Goal: Information Seeking & Learning: Learn about a topic

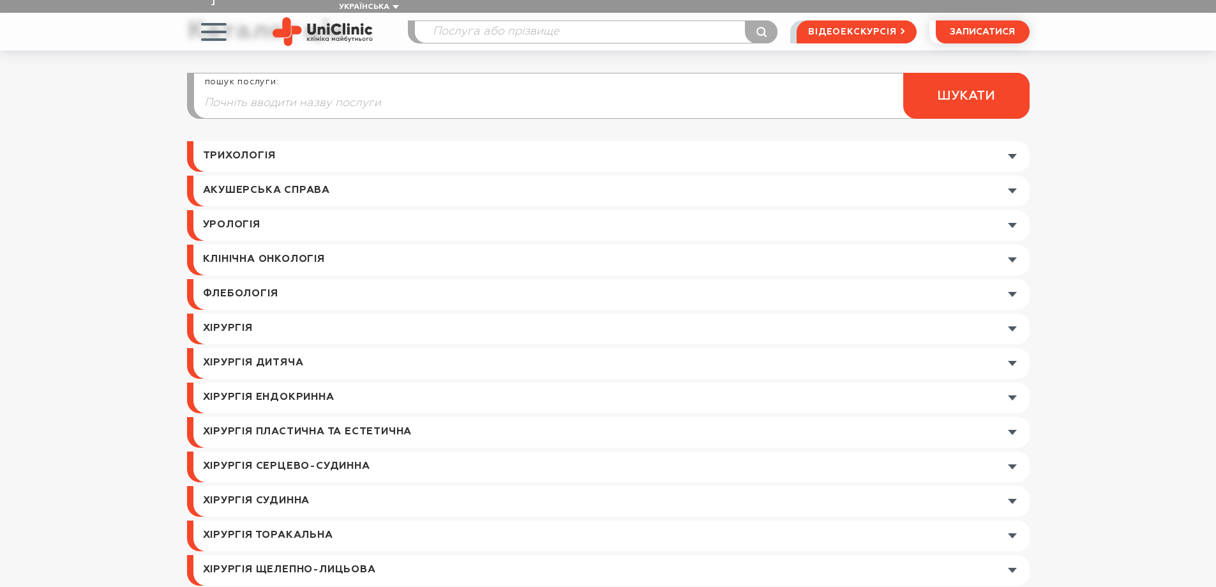
scroll to position [192, 0]
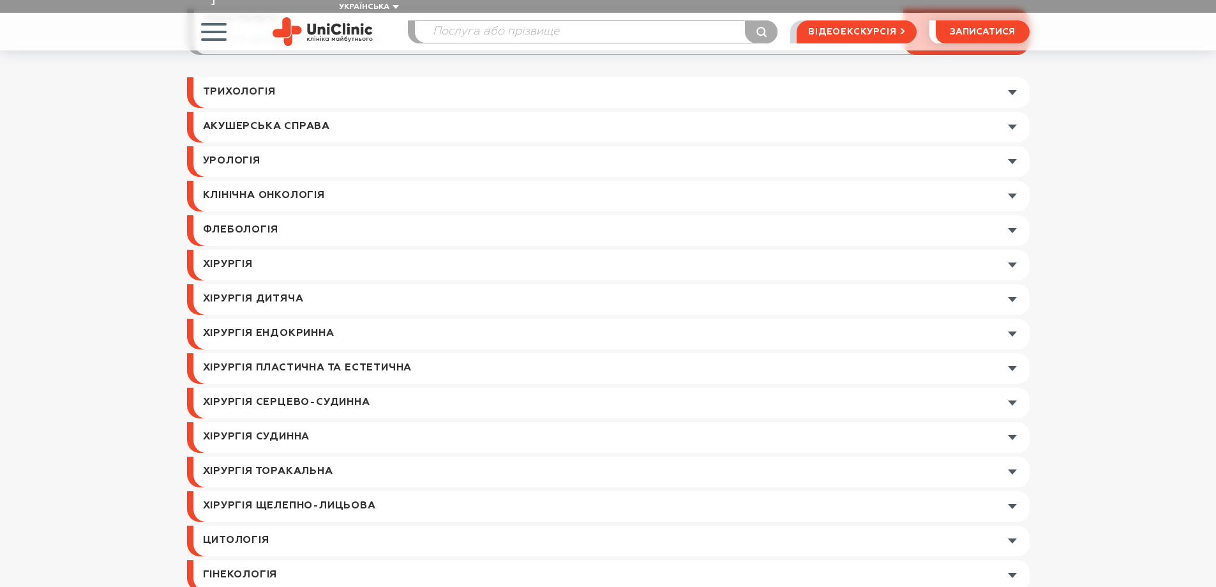
click at [1011, 215] on link at bounding box center [611, 230] width 836 height 31
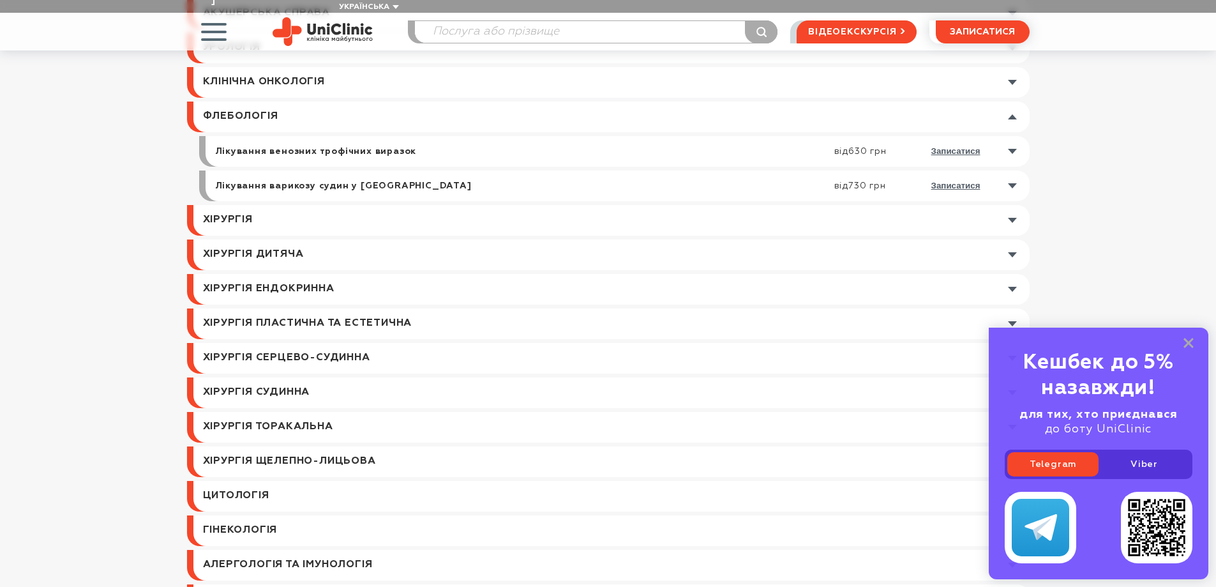
scroll to position [319, 0]
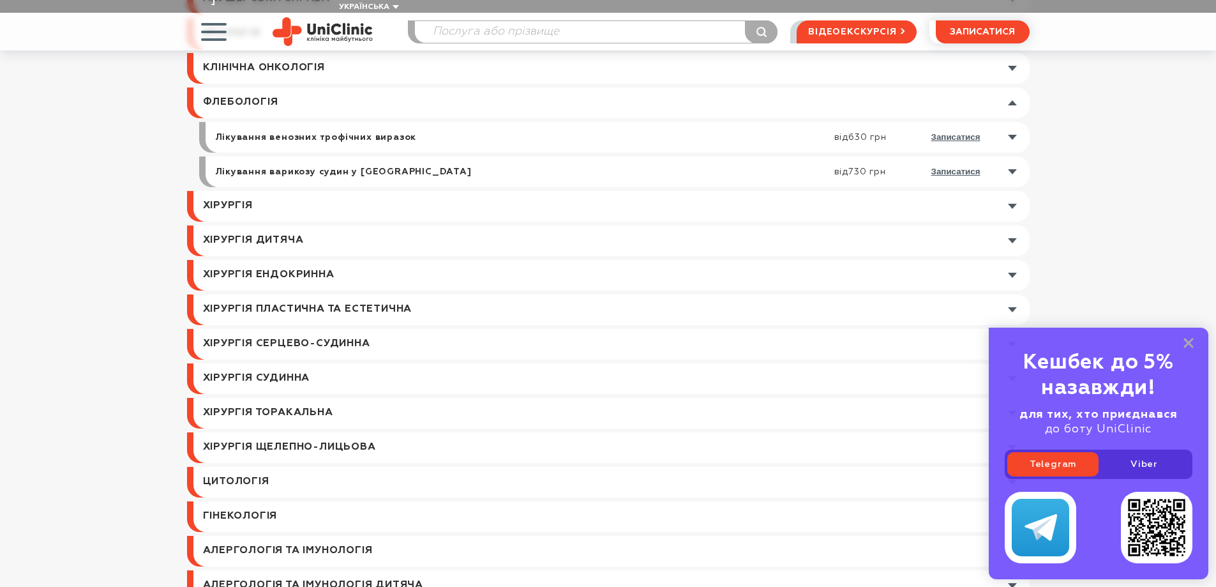
click at [1012, 192] on link at bounding box center [611, 206] width 836 height 31
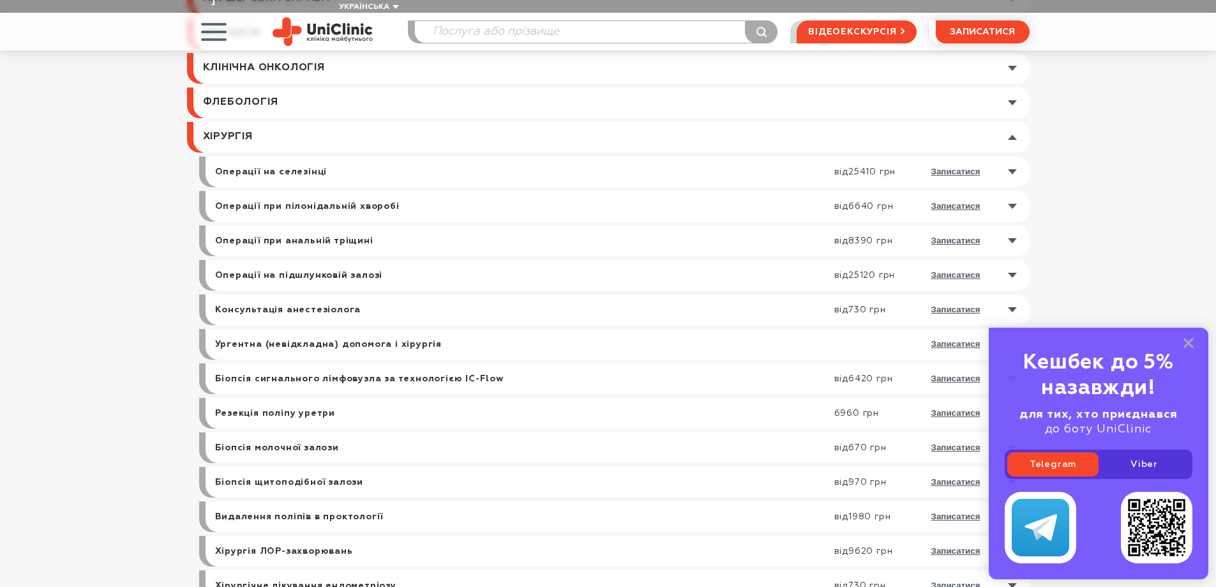
click at [1015, 191] on link at bounding box center [621, 206] width 818 height 31
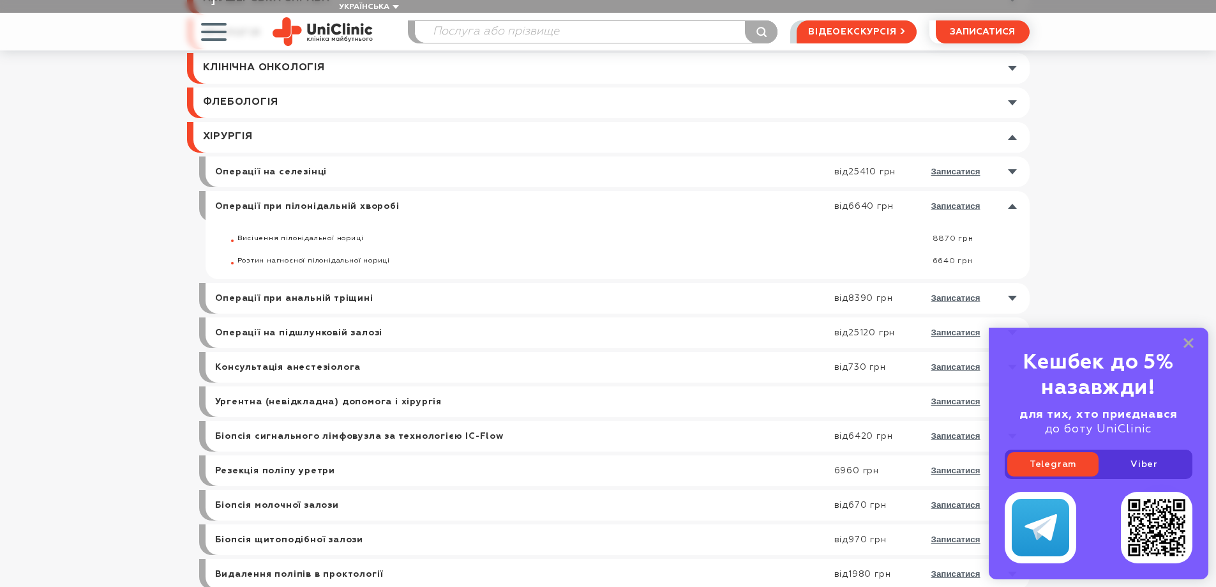
click at [1014, 191] on link at bounding box center [621, 206] width 818 height 31
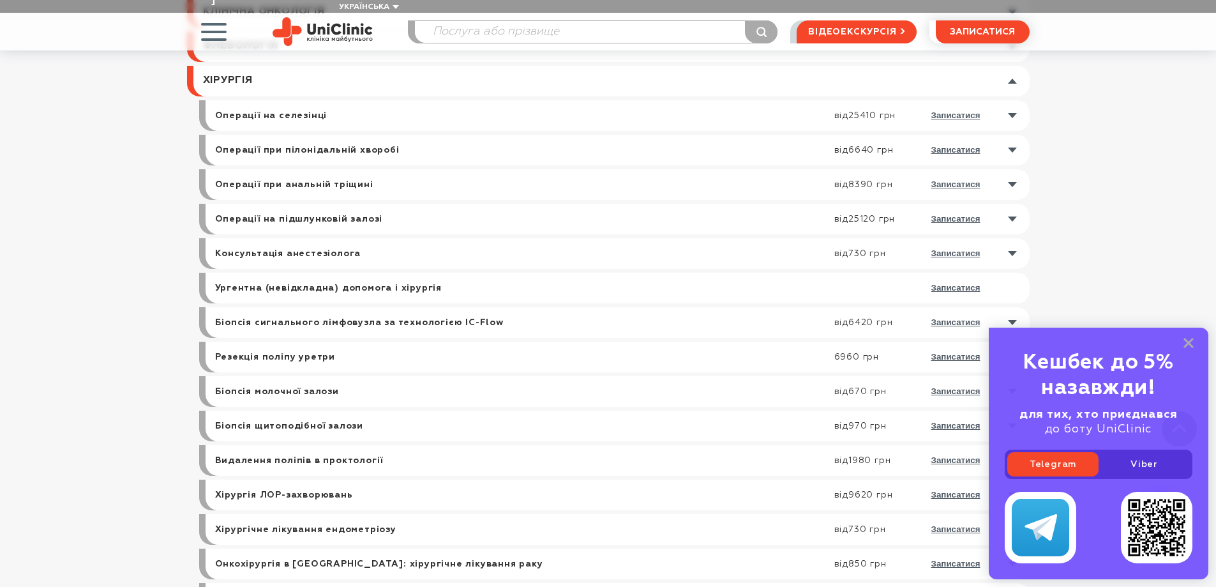
scroll to position [383, 0]
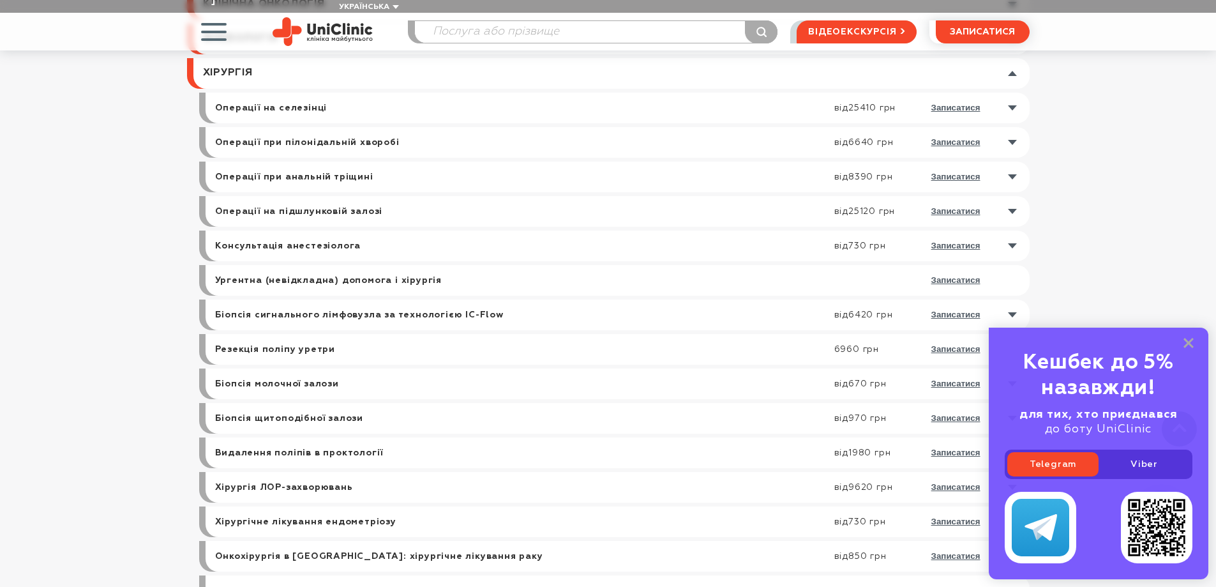
click at [1013, 162] on link at bounding box center [621, 177] width 818 height 31
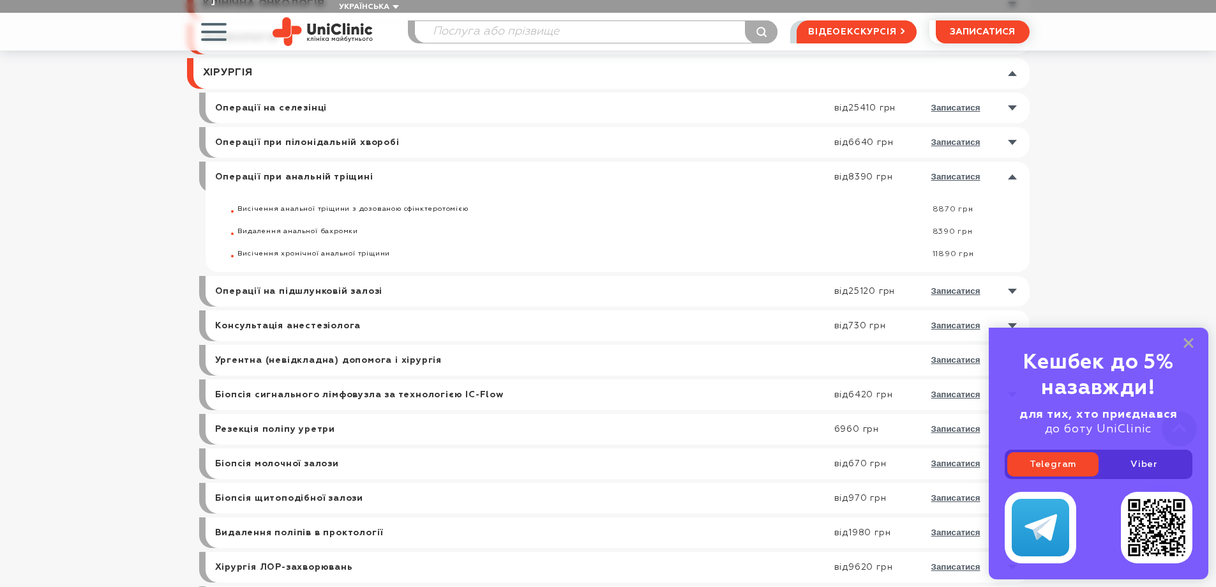
click at [1013, 162] on link at bounding box center [621, 177] width 818 height 31
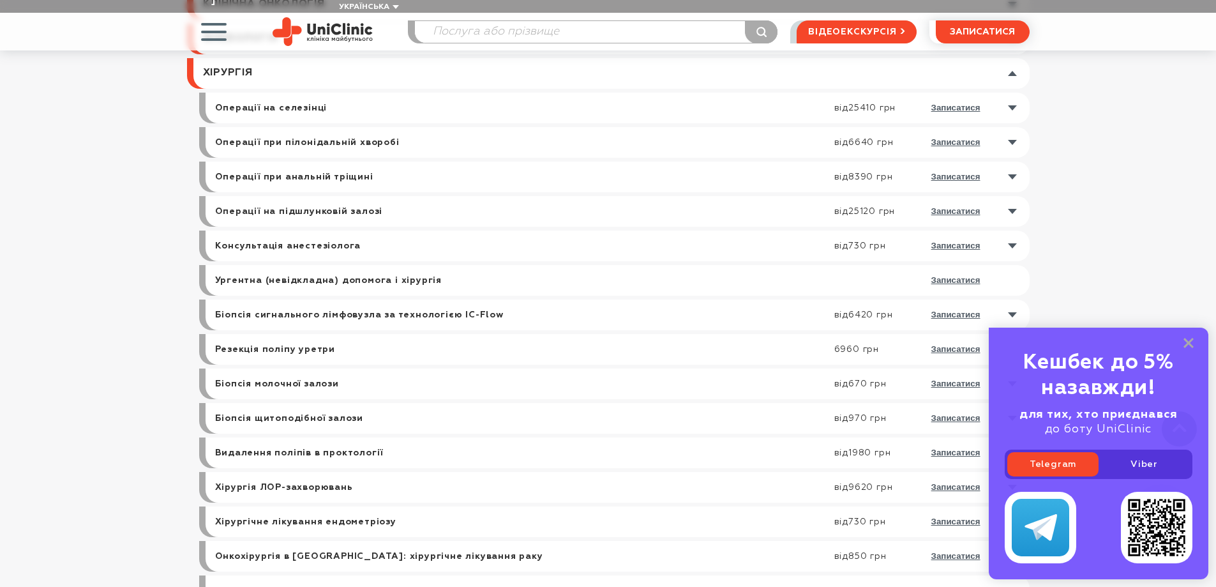
scroll to position [447, 0]
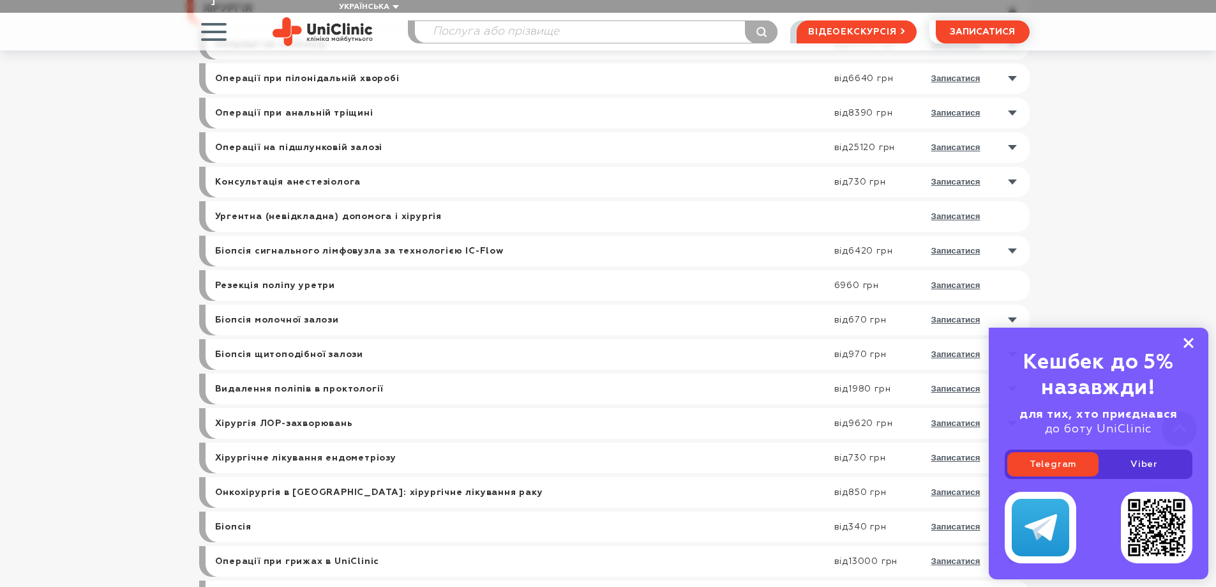
click at [1188, 342] on rect at bounding box center [1189, 343] width 10 height 10
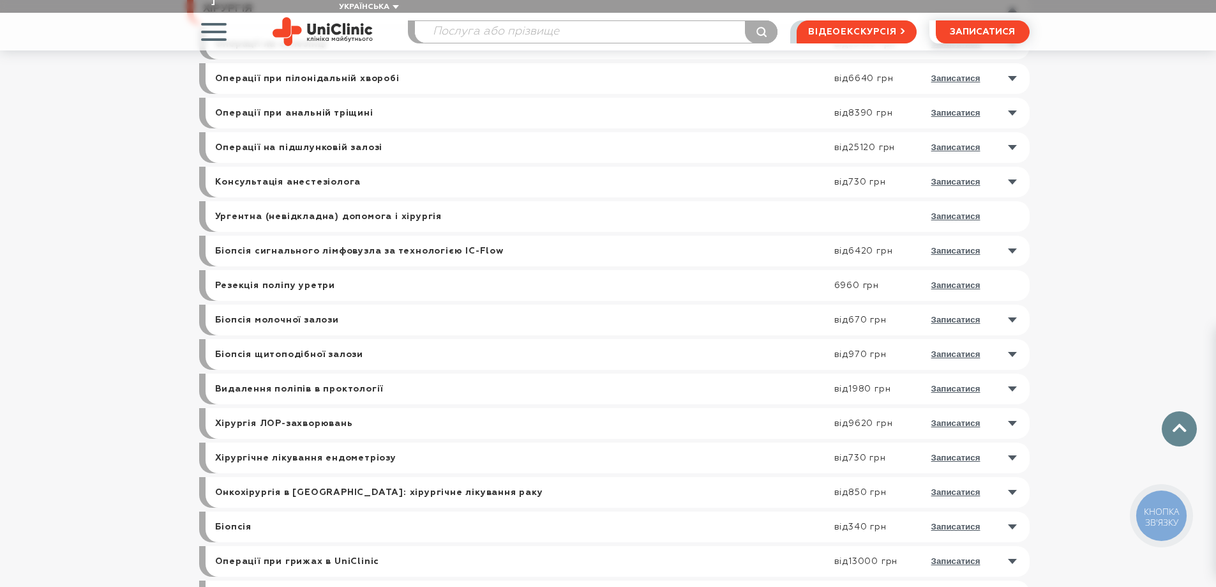
click at [1011, 132] on link at bounding box center [621, 147] width 818 height 31
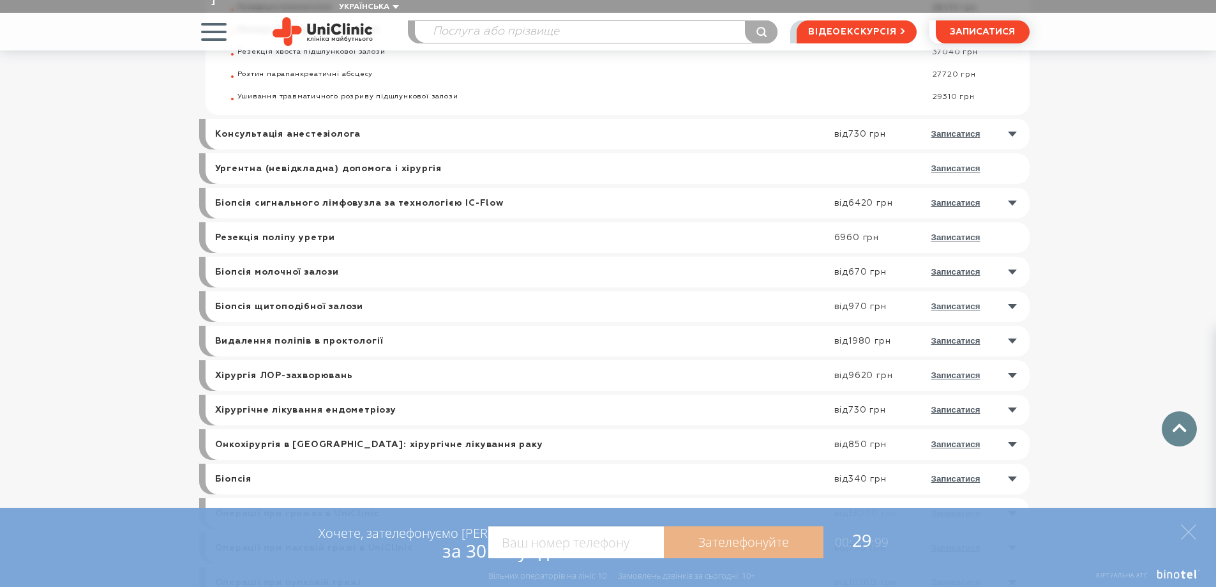
scroll to position [894, 0]
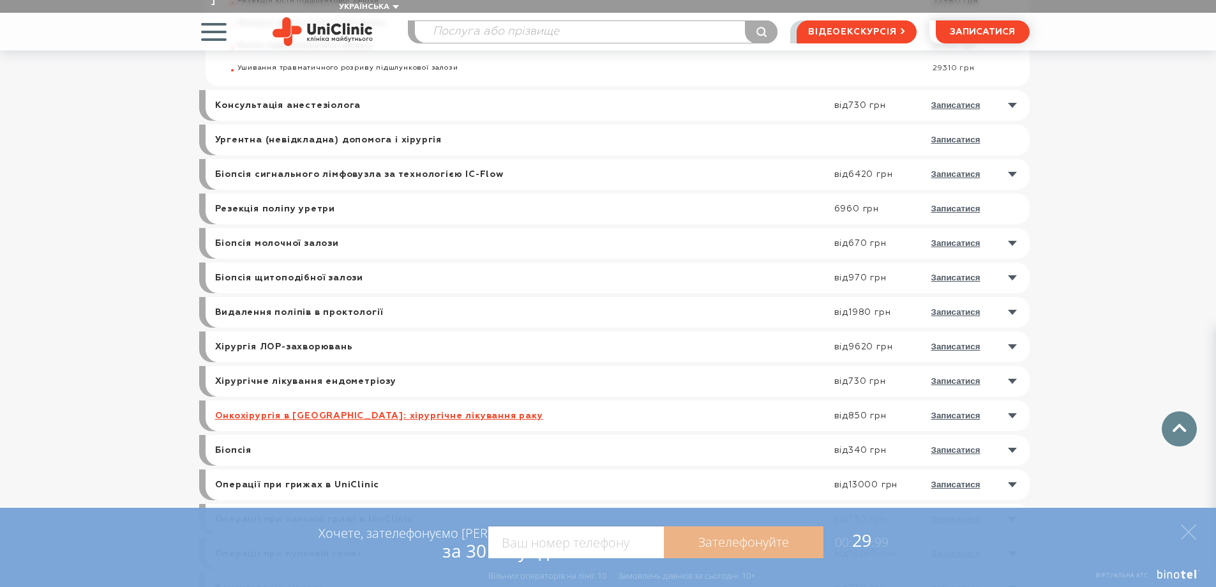
click at [476, 410] on link "Онкохірургія в [GEOGRAPHIC_DATA]: хірургічне лікування раку" at bounding box center [379, 415] width 328 height 11
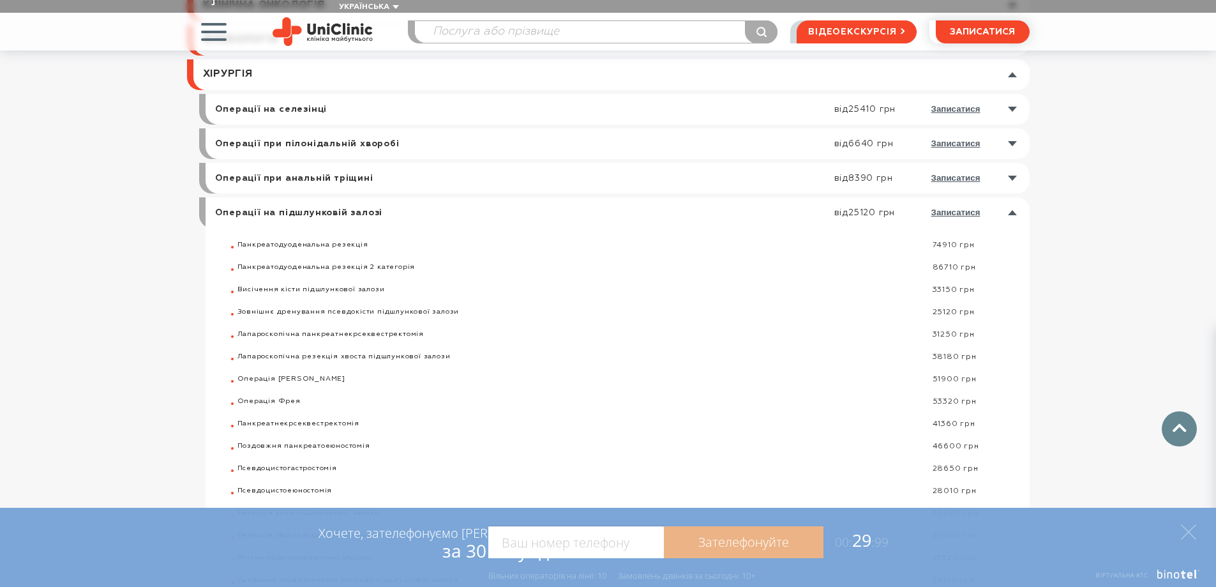
scroll to position [383, 0]
click at [206, 196] on li "Операції на підшлунковій залозі від 25120 грн записатися Панкреатодуоденальна р…" at bounding box center [618, 396] width 824 height 401
click at [262, 206] on link "Операції на підшлунковій залозі" at bounding box center [299, 211] width 168 height 11
click at [284, 171] on link "Операції при анальній тріщині" at bounding box center [294, 176] width 158 height 11
click at [1015, 163] on link at bounding box center [621, 177] width 818 height 31
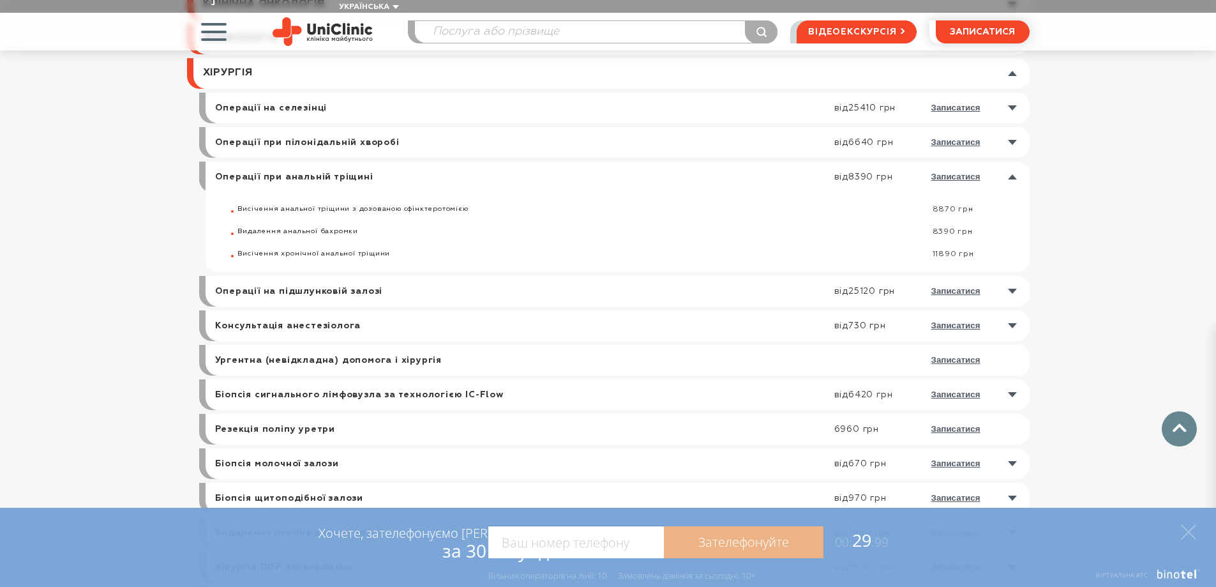
click at [1015, 163] on link at bounding box center [621, 177] width 818 height 31
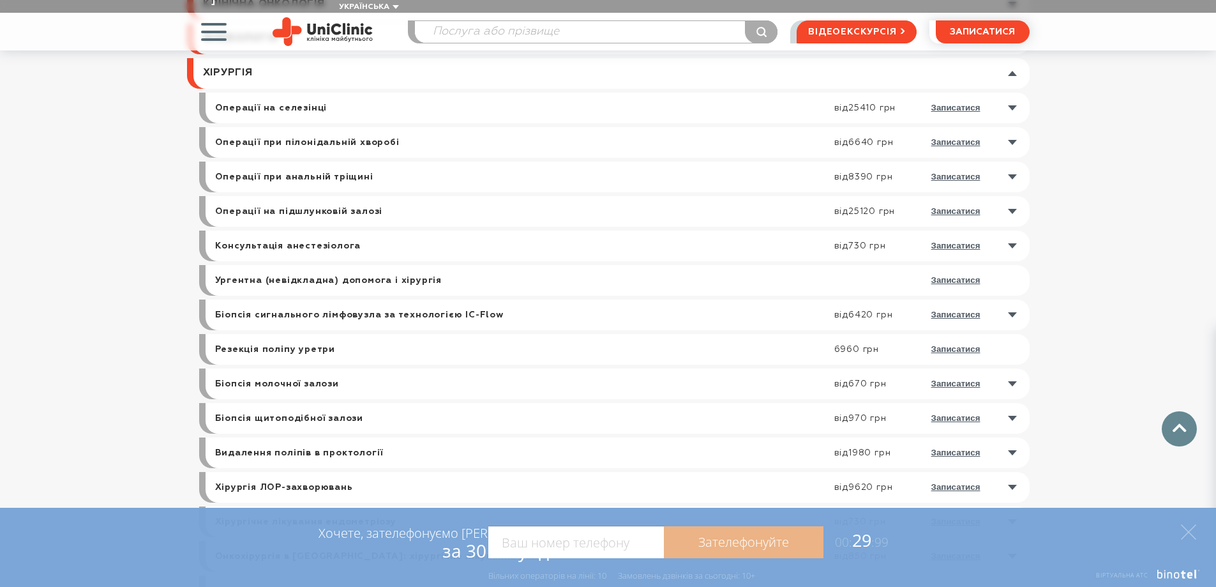
click at [1013, 61] on link at bounding box center [611, 73] width 836 height 31
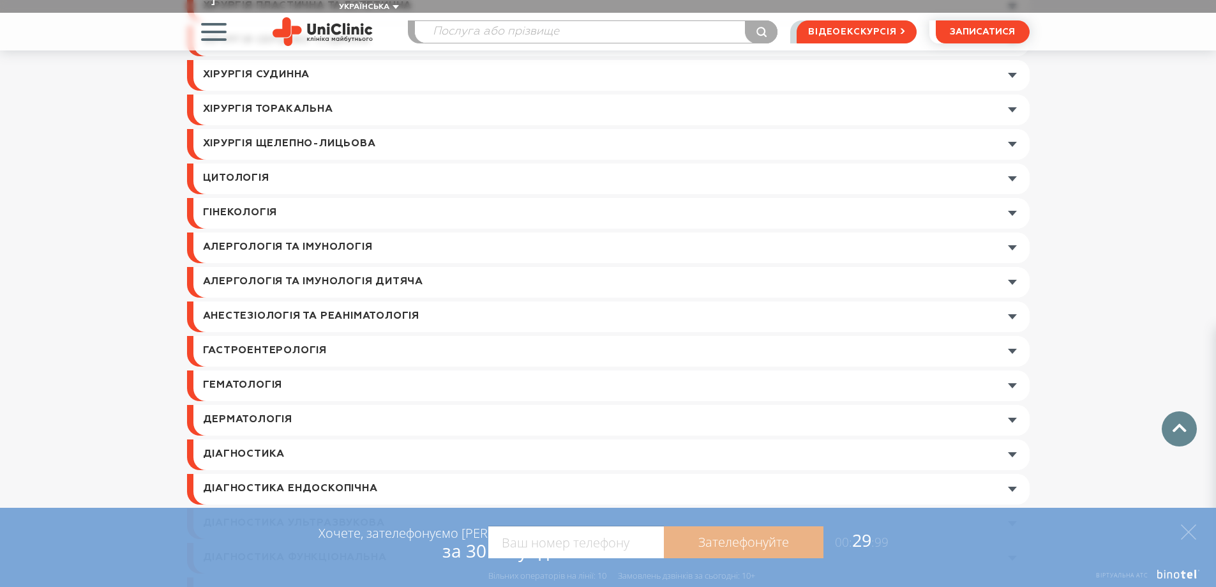
scroll to position [511, 0]
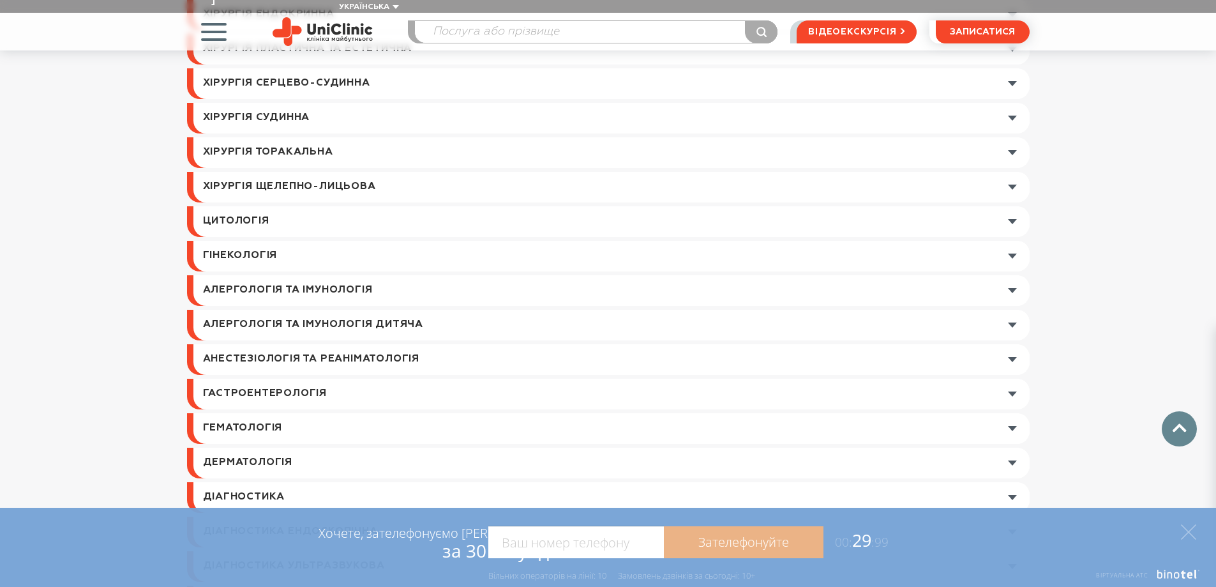
click at [1011, 137] on link at bounding box center [611, 152] width 836 height 31
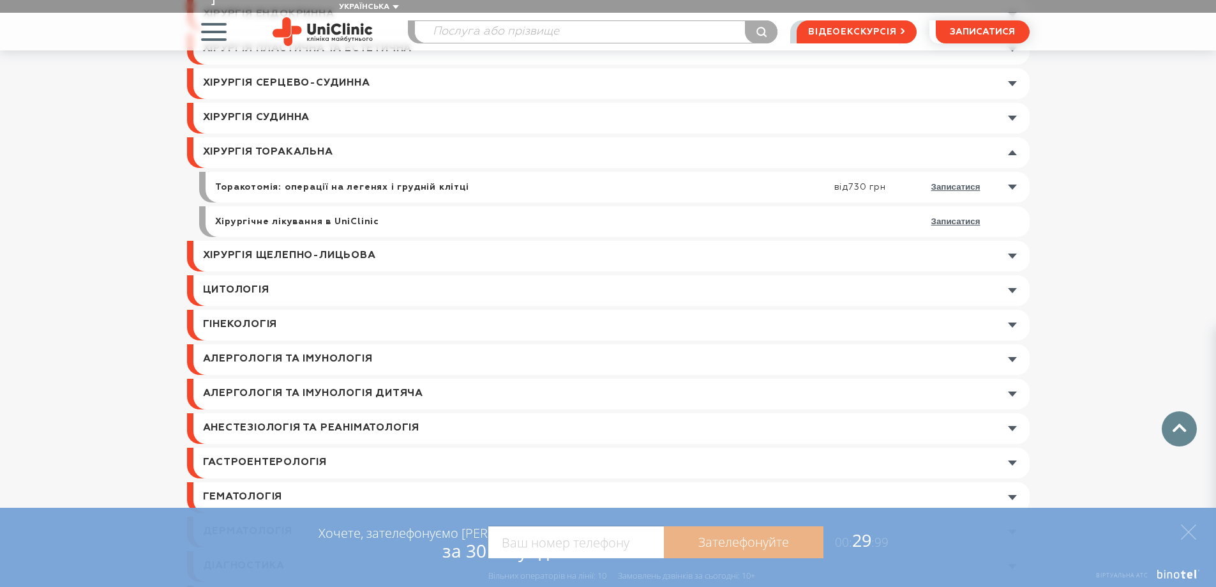
click at [1011, 174] on link at bounding box center [621, 187] width 818 height 31
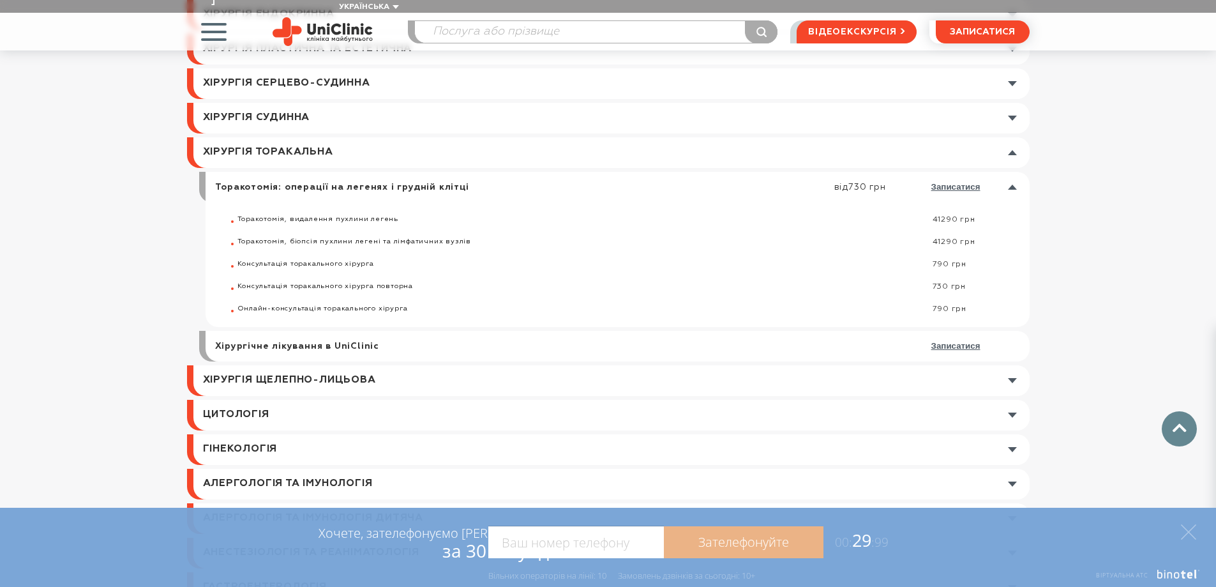
click at [1012, 174] on link at bounding box center [621, 187] width 818 height 31
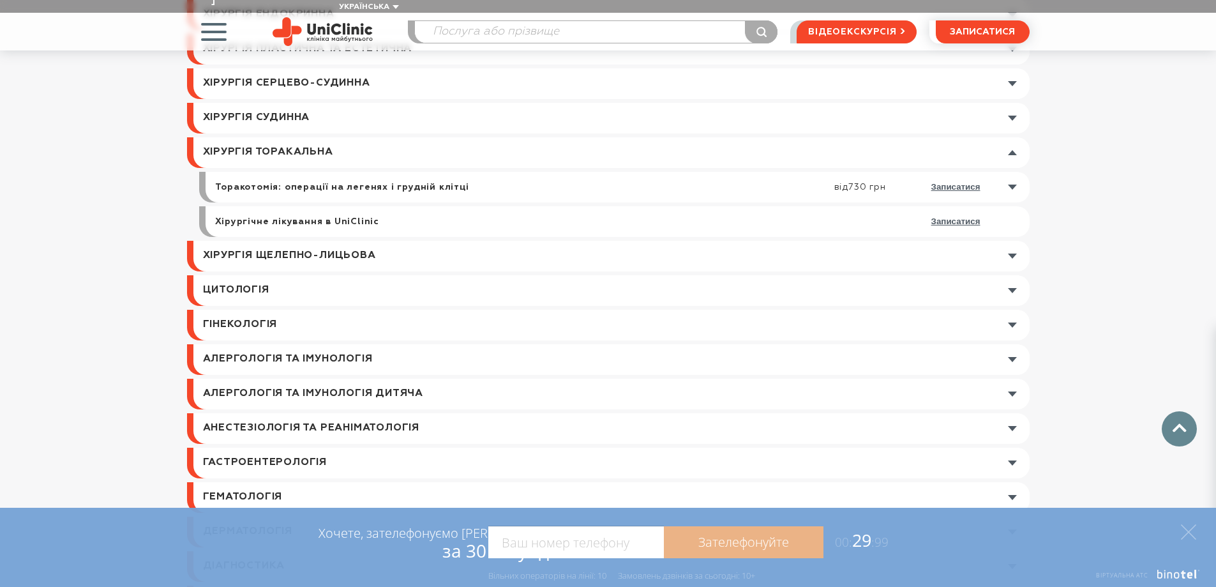
click at [1013, 137] on link at bounding box center [611, 152] width 836 height 31
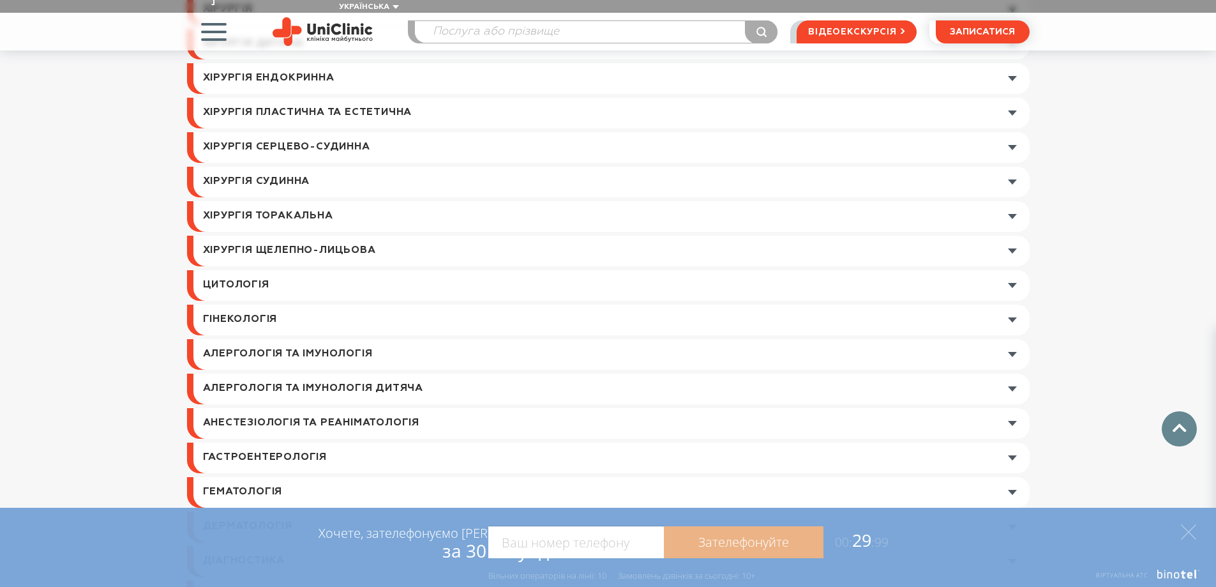
scroll to position [319, 0]
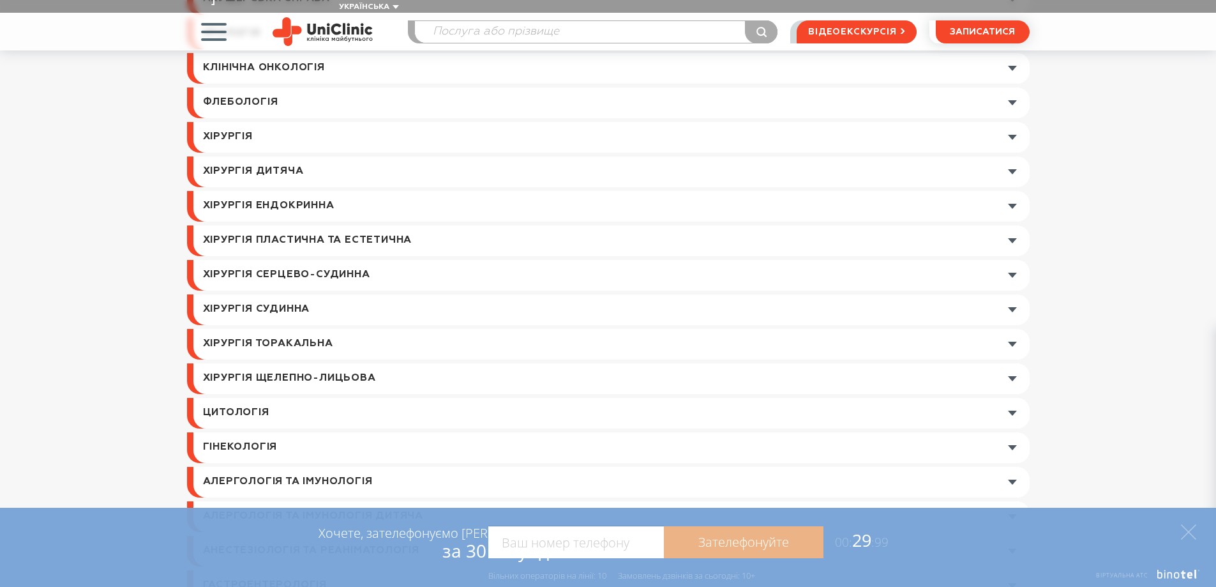
click at [1015, 123] on link at bounding box center [611, 137] width 836 height 31
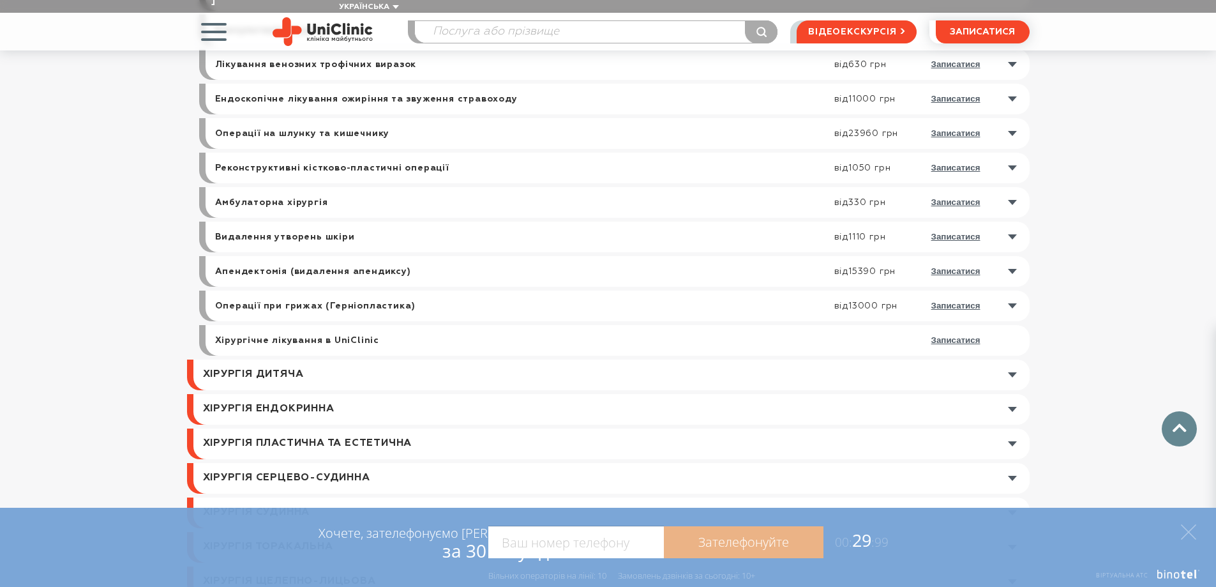
scroll to position [1149, 0]
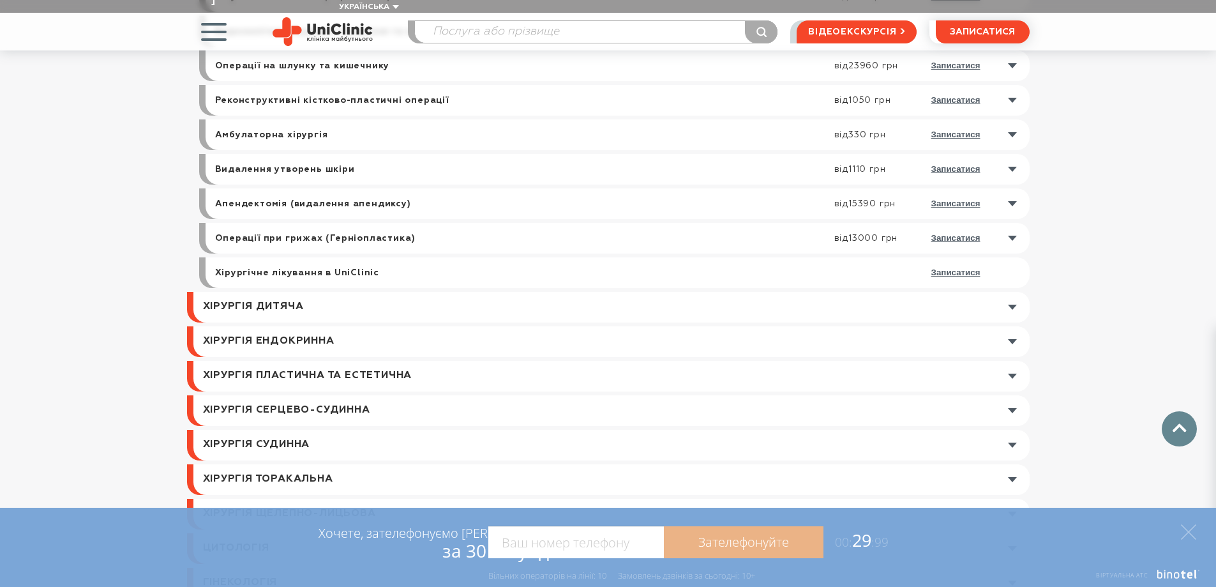
click at [1009, 326] on link at bounding box center [611, 341] width 836 height 31
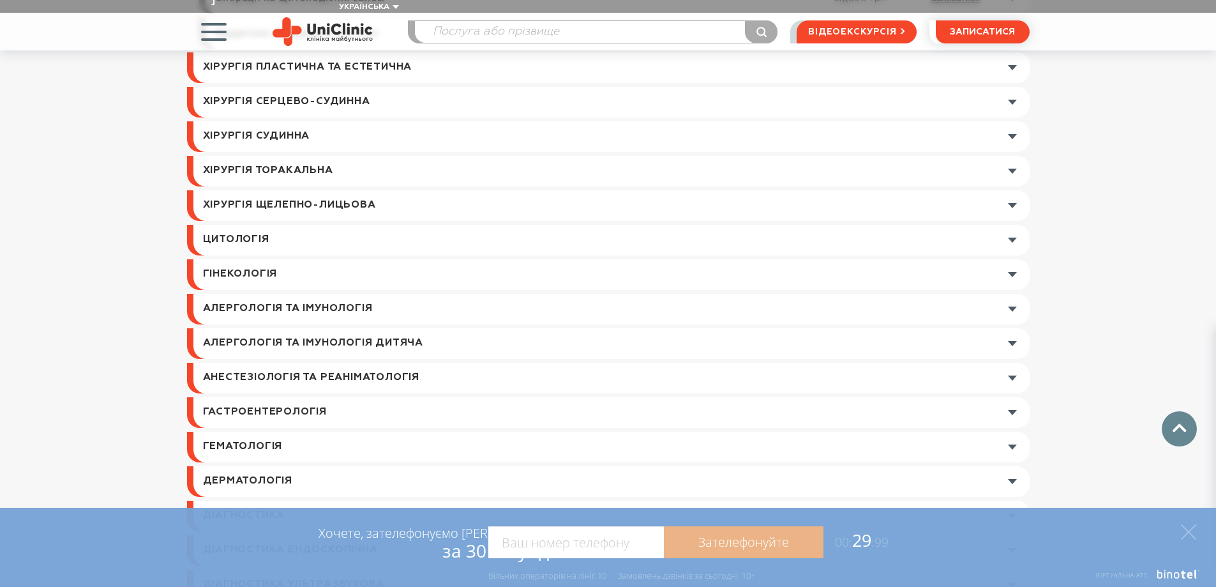
scroll to position [434, 0]
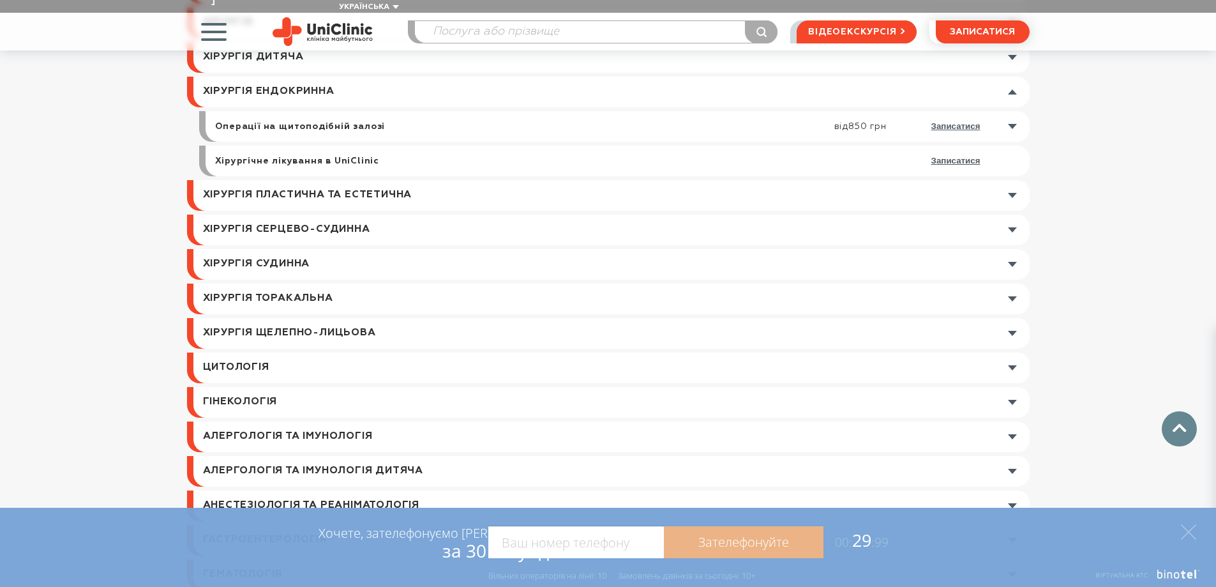
click at [1014, 111] on link at bounding box center [621, 126] width 818 height 31
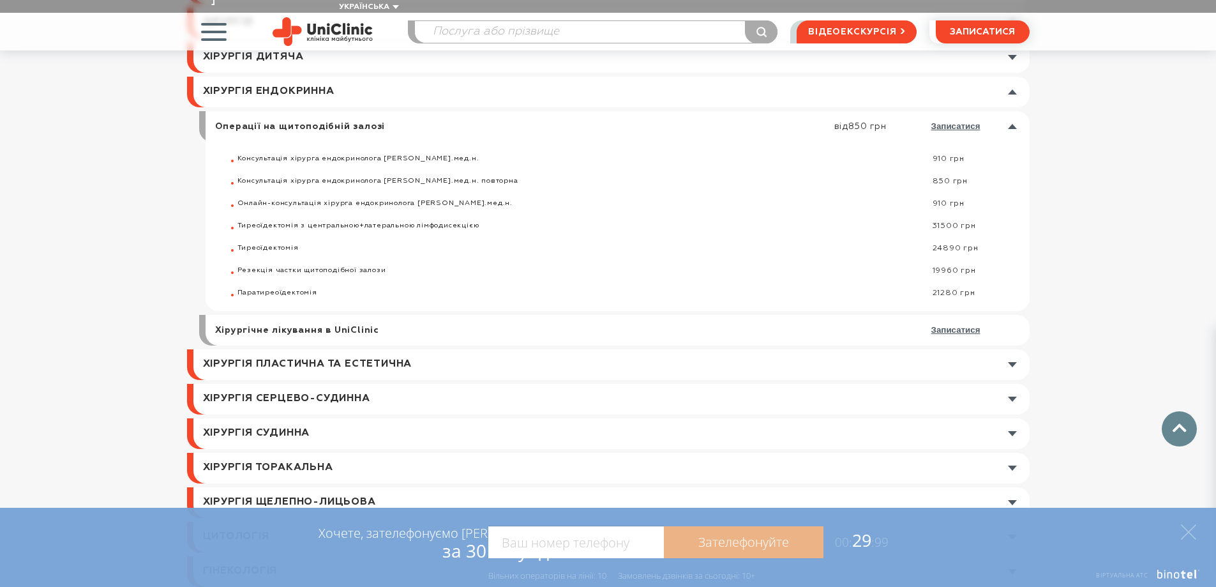
click at [1015, 114] on link at bounding box center [621, 126] width 818 height 31
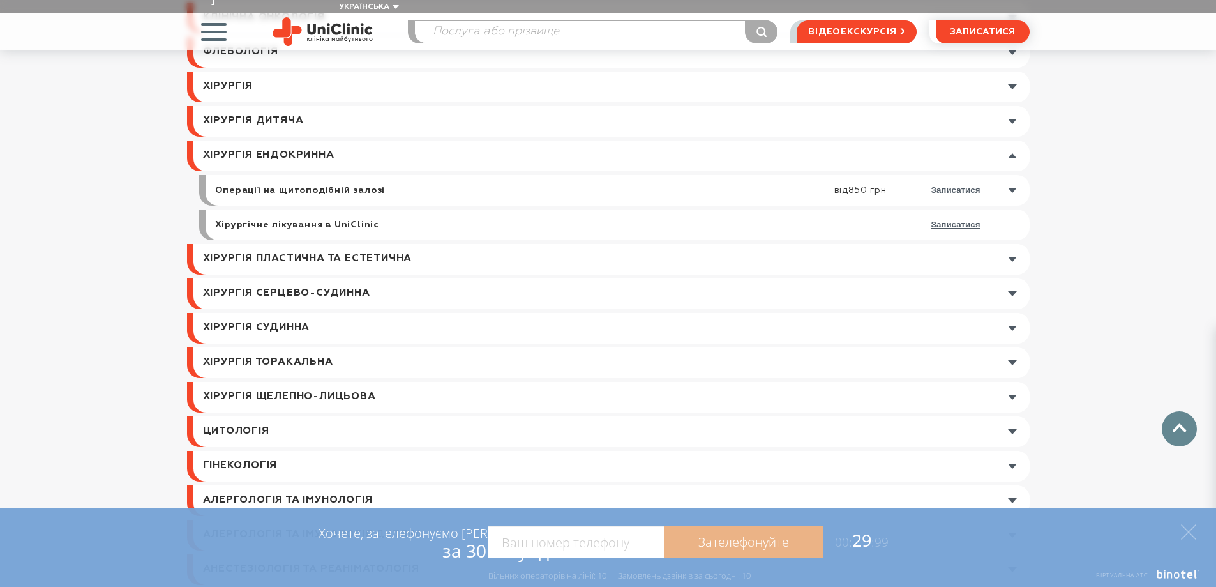
scroll to position [242, 0]
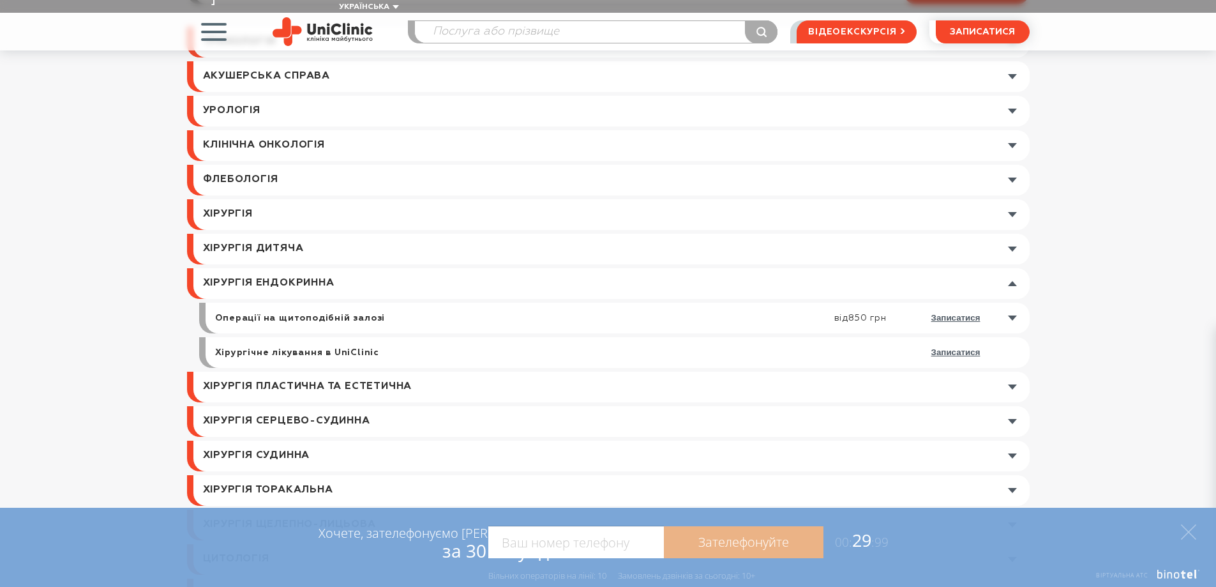
click at [1015, 201] on link at bounding box center [611, 214] width 836 height 31
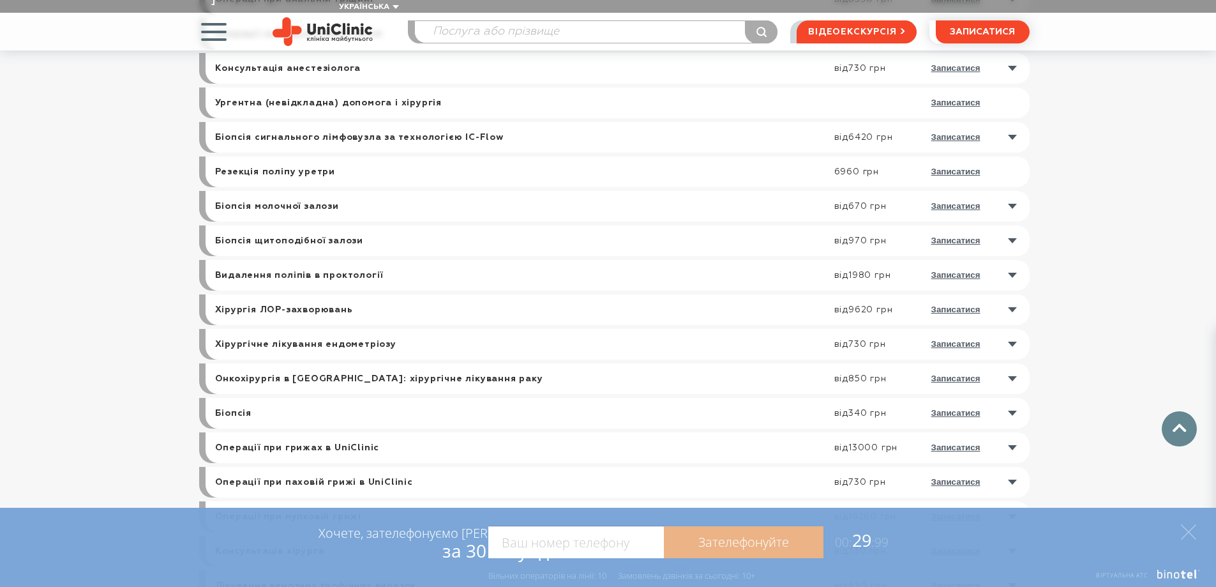
scroll to position [561, 0]
click at [1009, 366] on link at bounding box center [621, 378] width 818 height 31
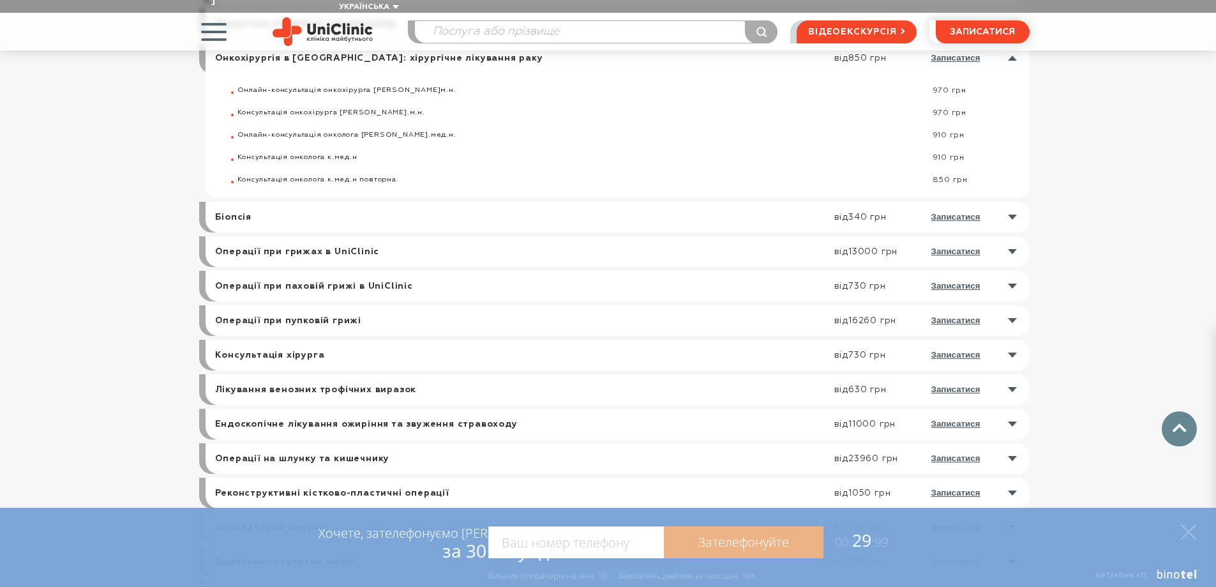
scroll to position [944, 0]
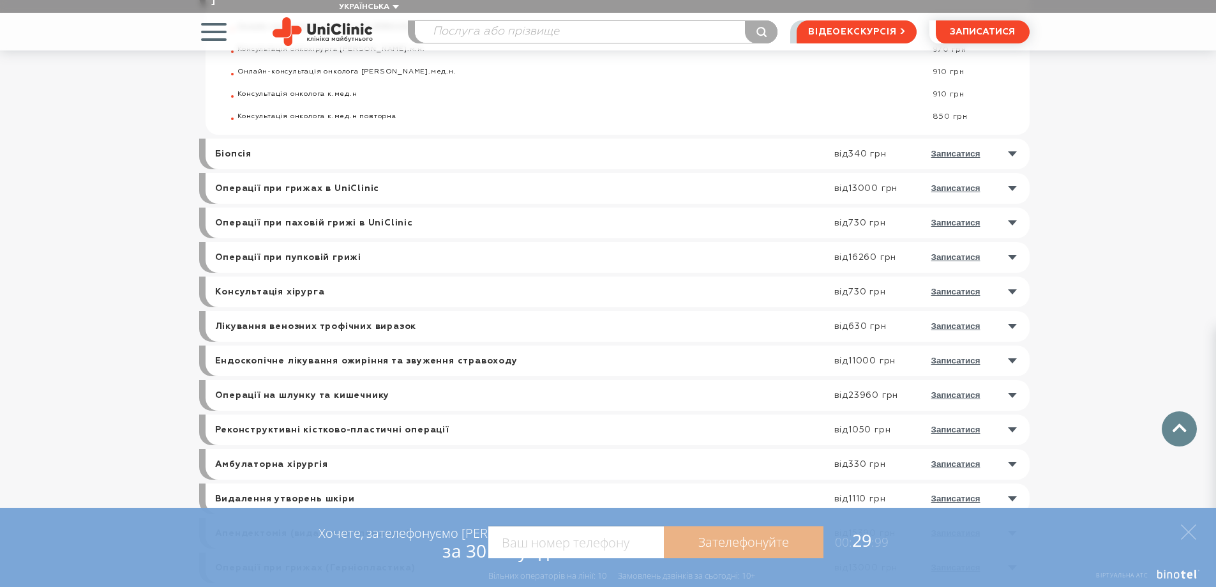
click at [1011, 380] on link at bounding box center [621, 395] width 818 height 31
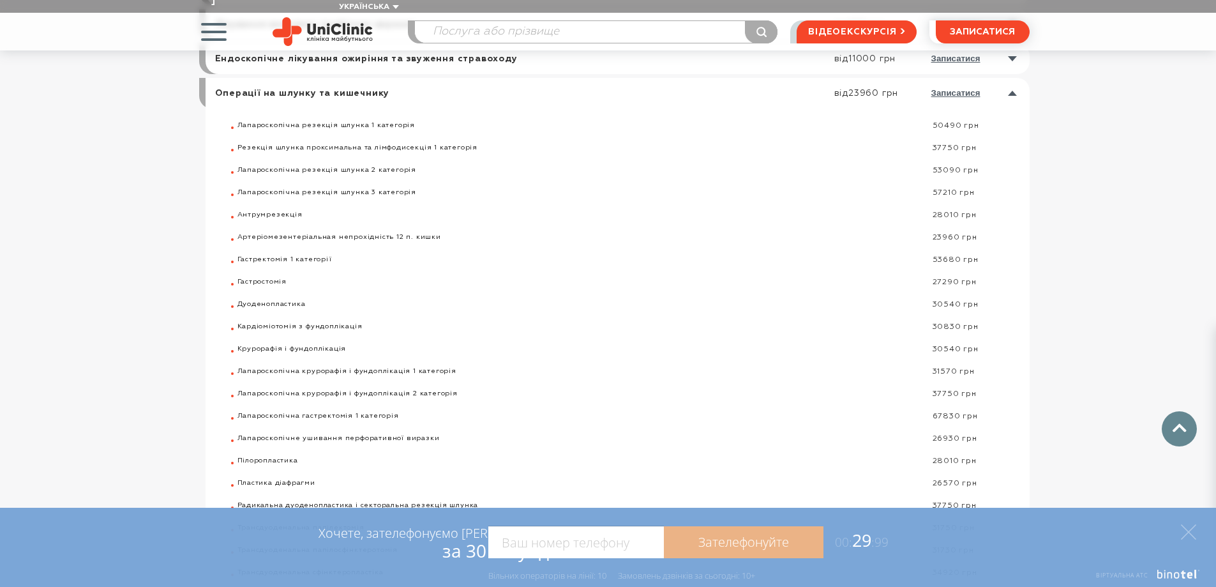
scroll to position [1136, 0]
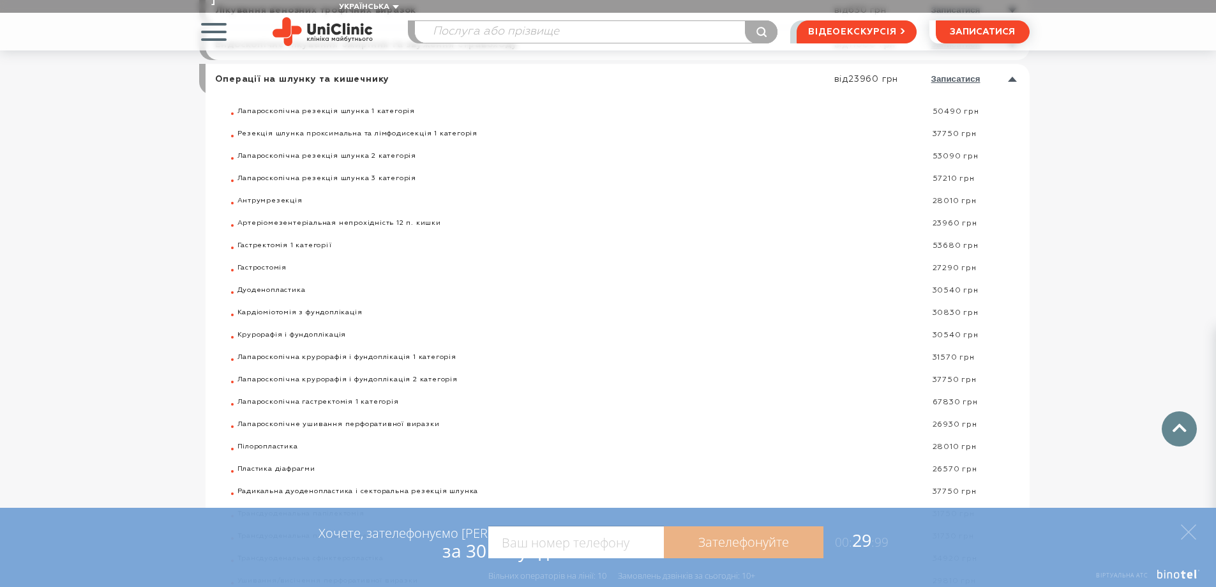
drag, startPoint x: 933, startPoint y: 300, endPoint x: 962, endPoint y: 300, distance: 28.7
click at [962, 308] on div "30830 грн" at bounding box center [975, 313] width 110 height 10
copy div "30830"
drag, startPoint x: 931, startPoint y: 123, endPoint x: 956, endPoint y: 120, distance: 25.1
click at [956, 130] on div "37750 грн" at bounding box center [975, 135] width 110 height 10
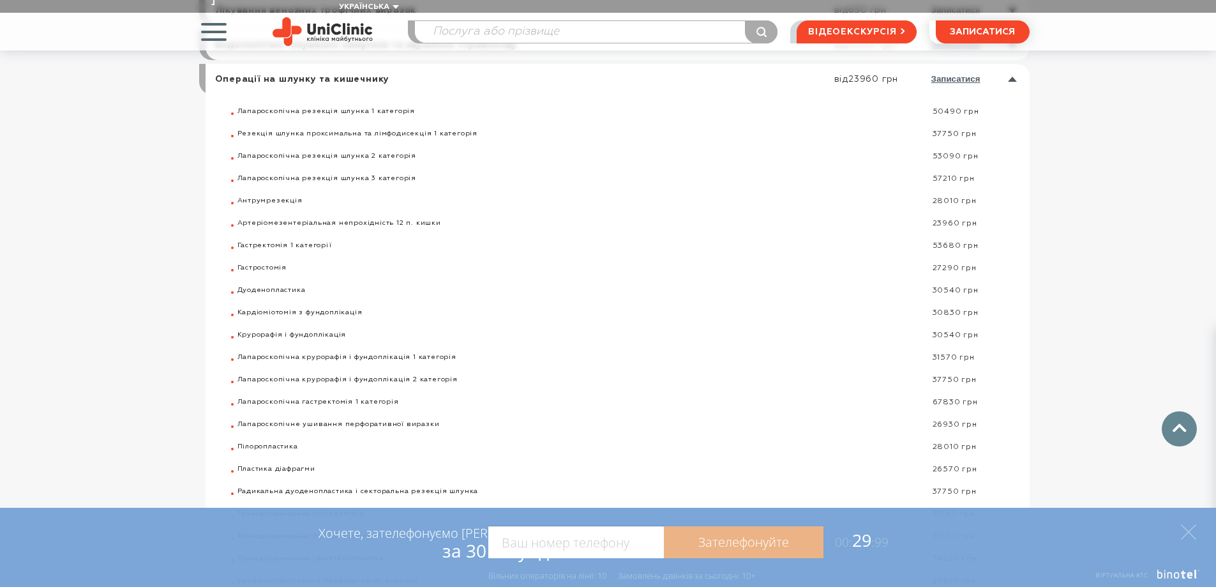
copy div "37750"
click at [1016, 66] on link at bounding box center [621, 79] width 818 height 31
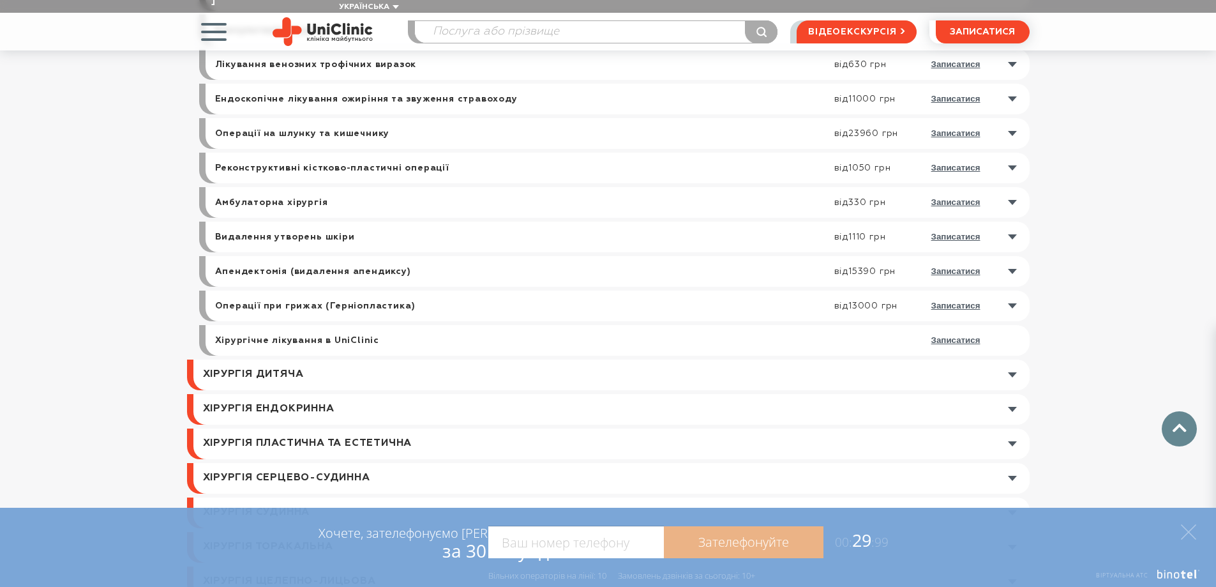
scroll to position [1072, 0]
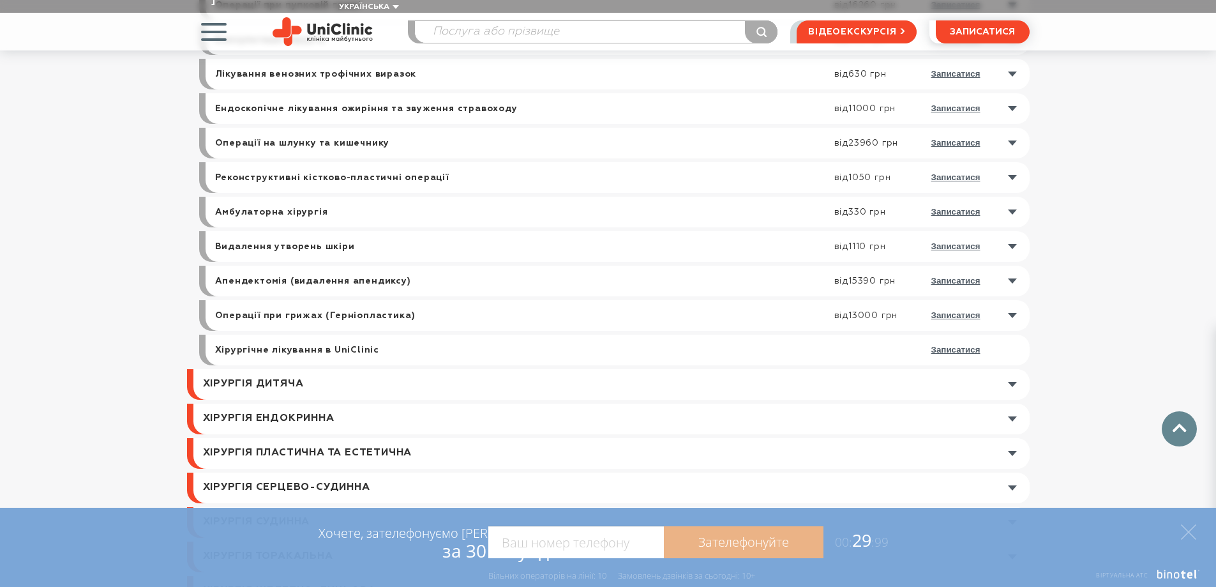
click at [1012, 198] on link at bounding box center [621, 212] width 818 height 31
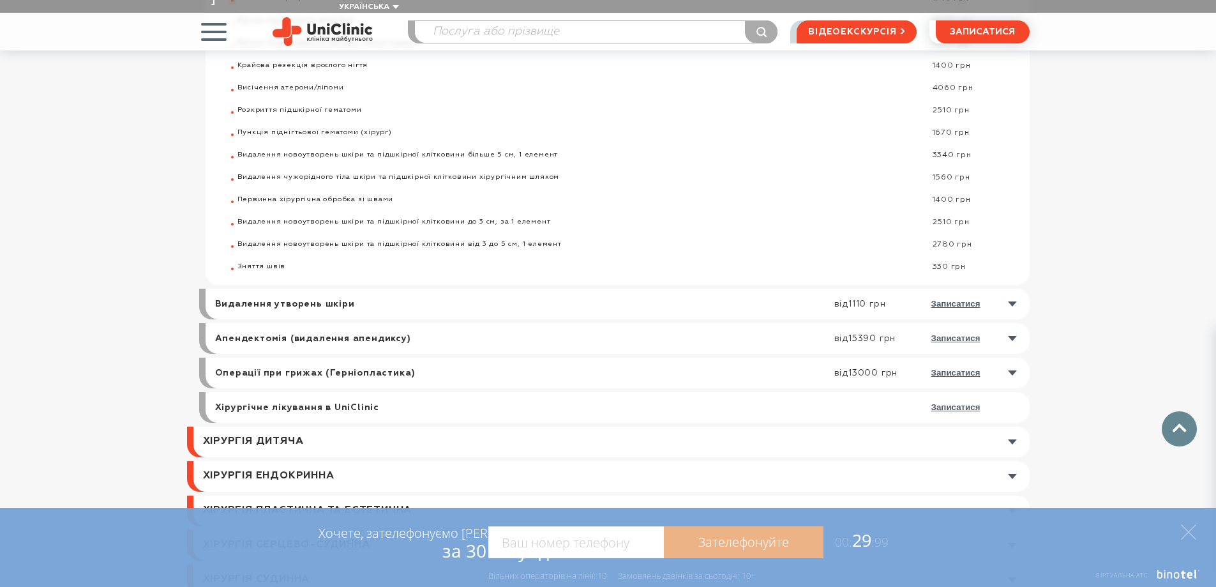
scroll to position [1583, 0]
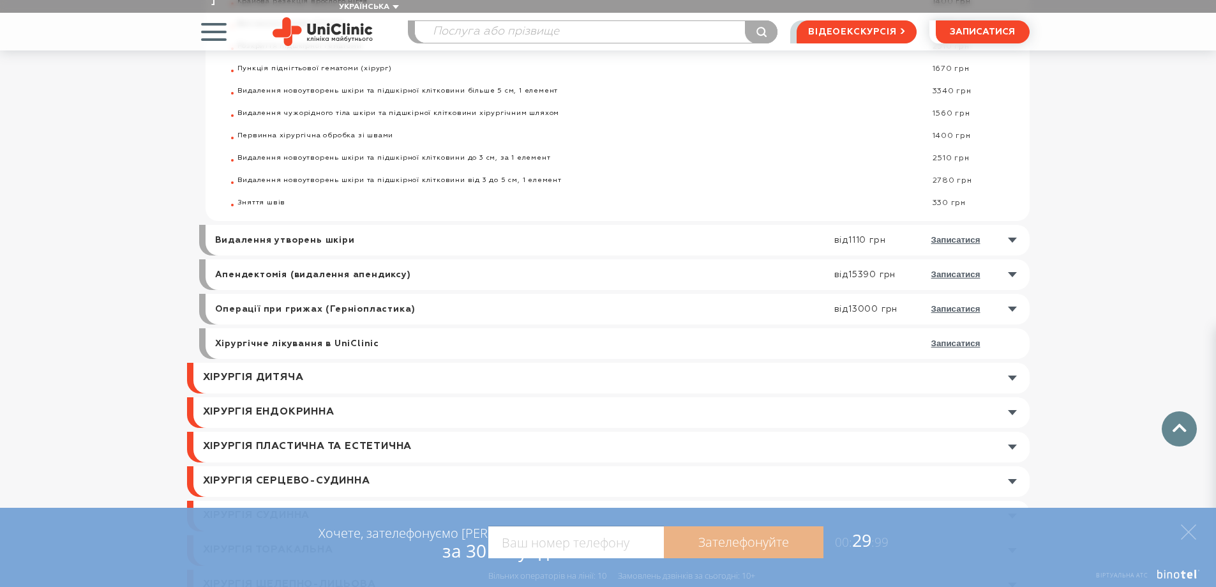
click at [1013, 295] on link at bounding box center [621, 309] width 818 height 31
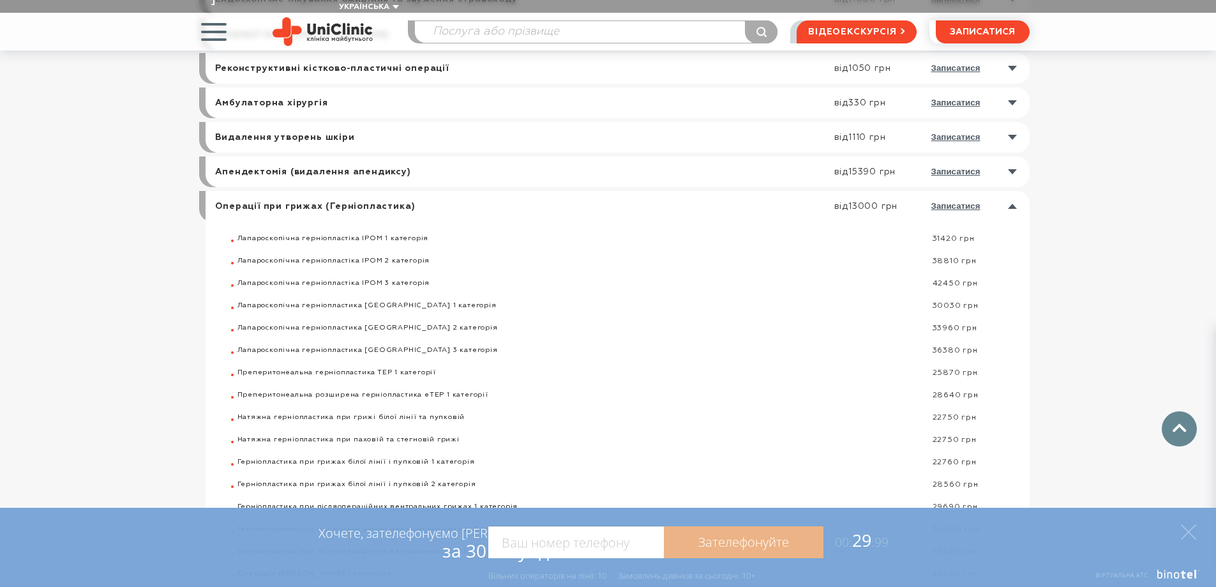
scroll to position [1168, 0]
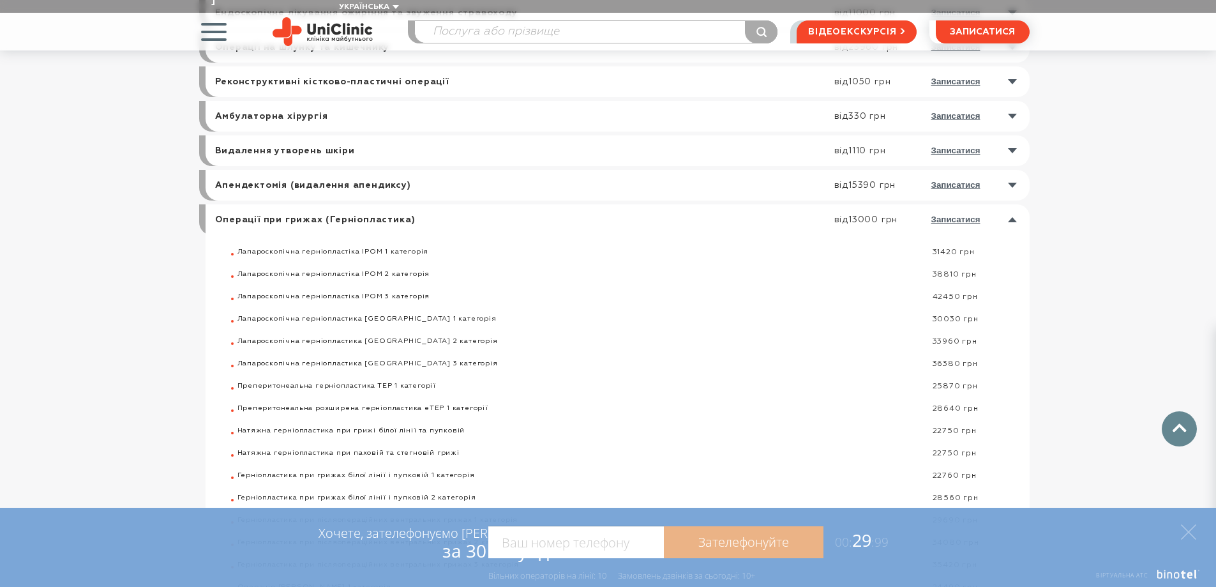
click at [1013, 204] on link at bounding box center [621, 219] width 818 height 31
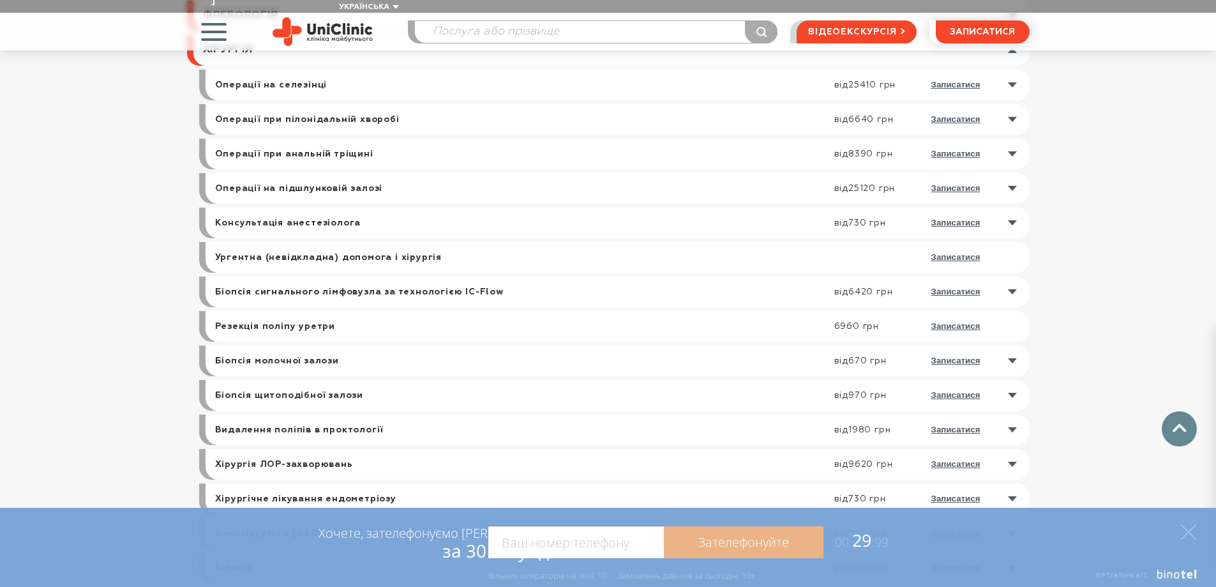
scroll to position [402, 0]
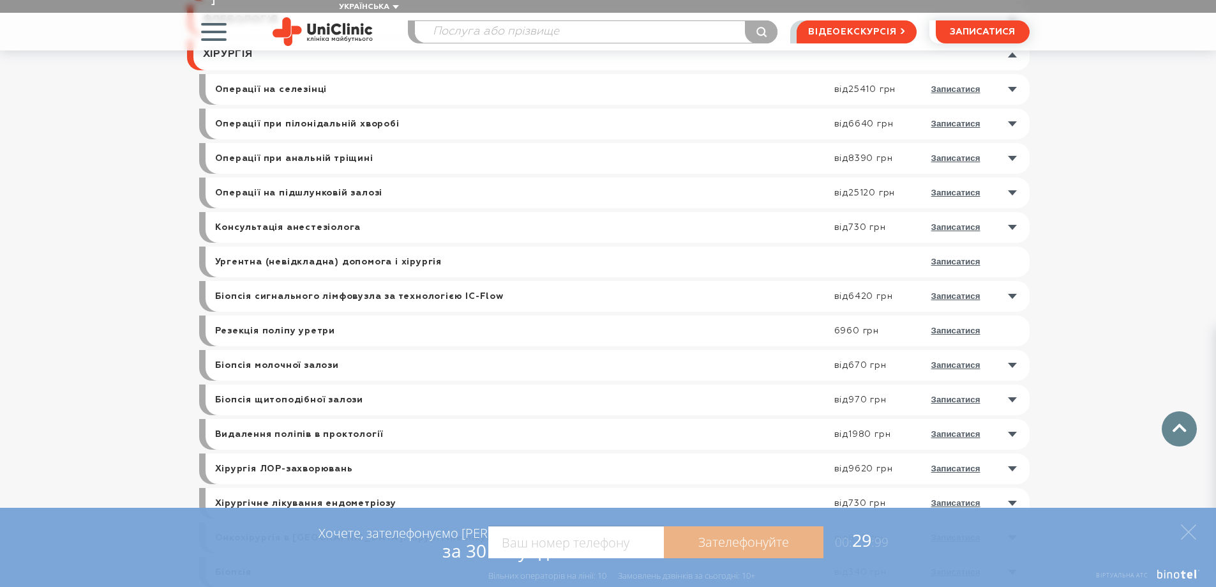
click at [1008, 76] on link at bounding box center [621, 89] width 818 height 31
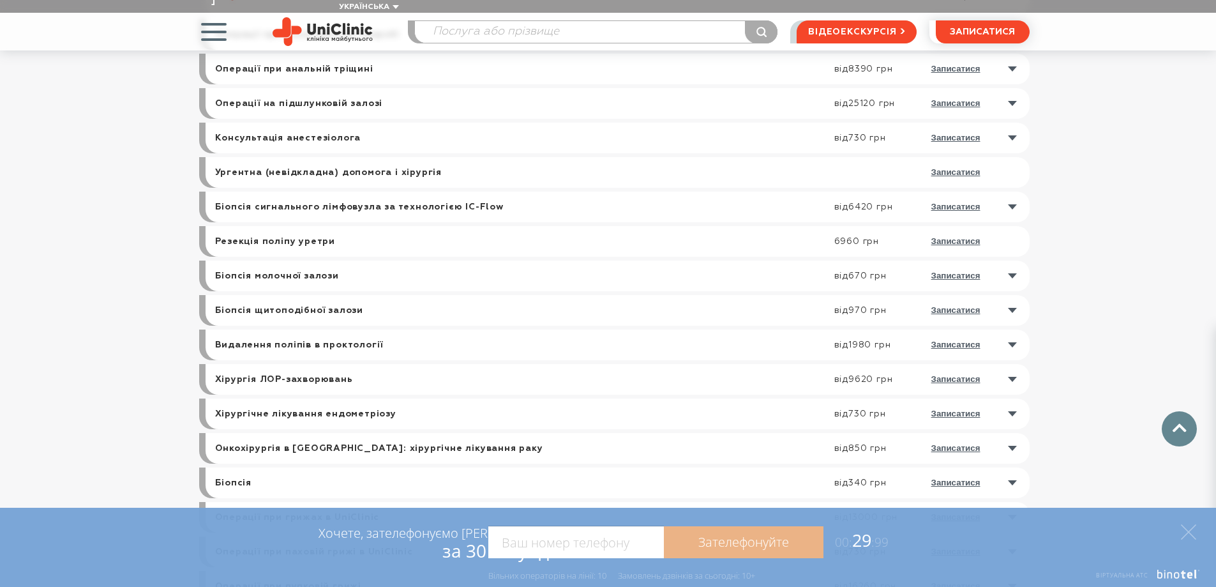
scroll to position [721, 0]
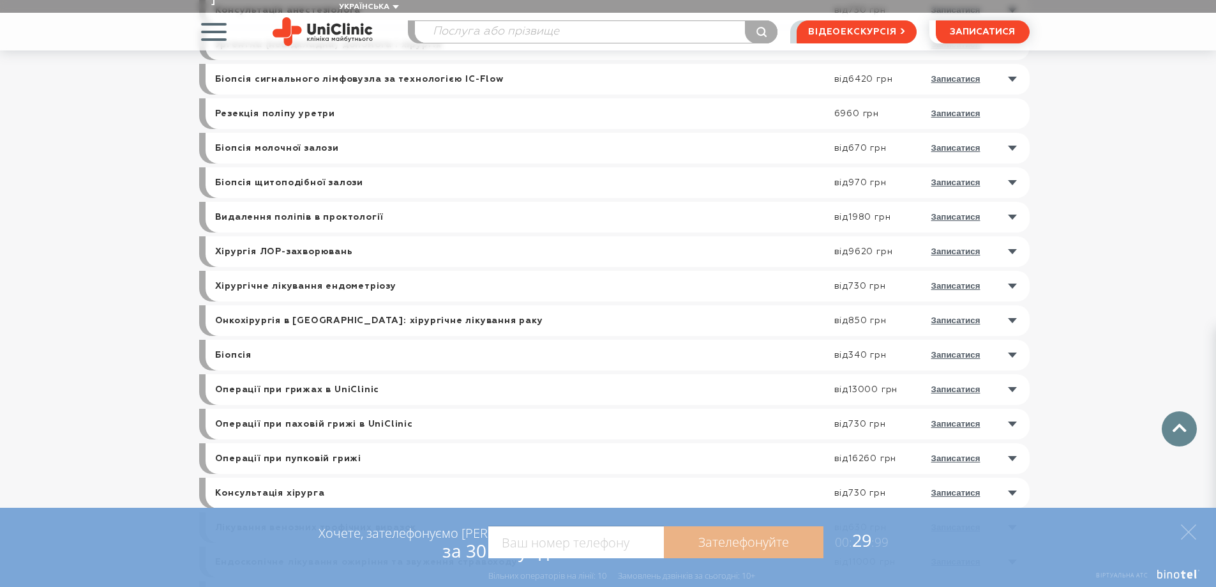
click at [1013, 306] on link at bounding box center [621, 320] width 818 height 31
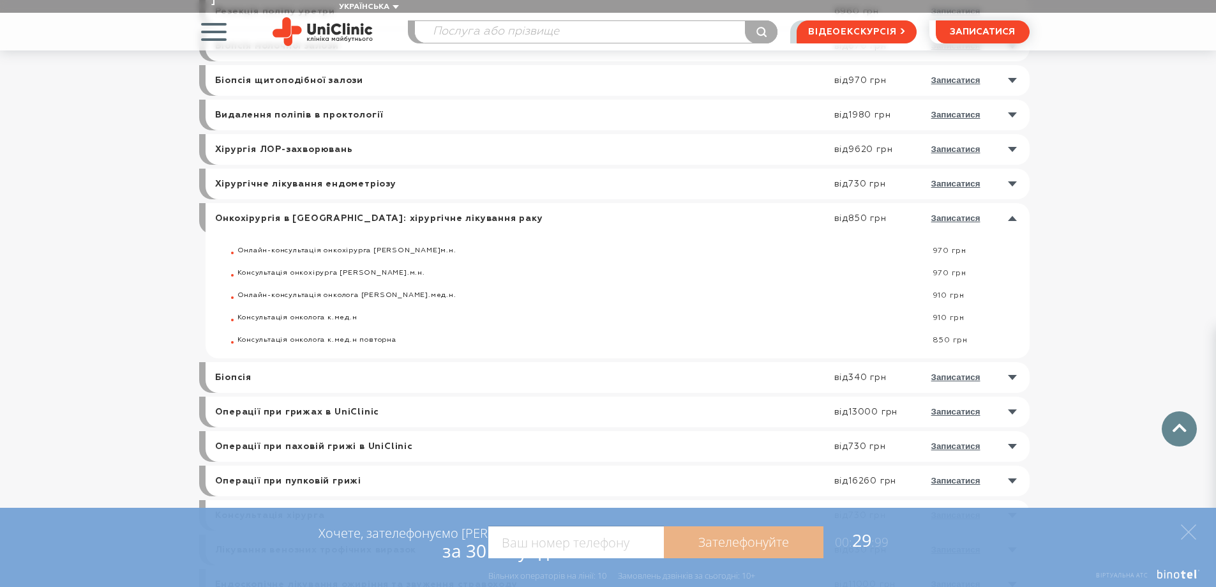
click at [1015, 204] on link at bounding box center [621, 218] width 818 height 31
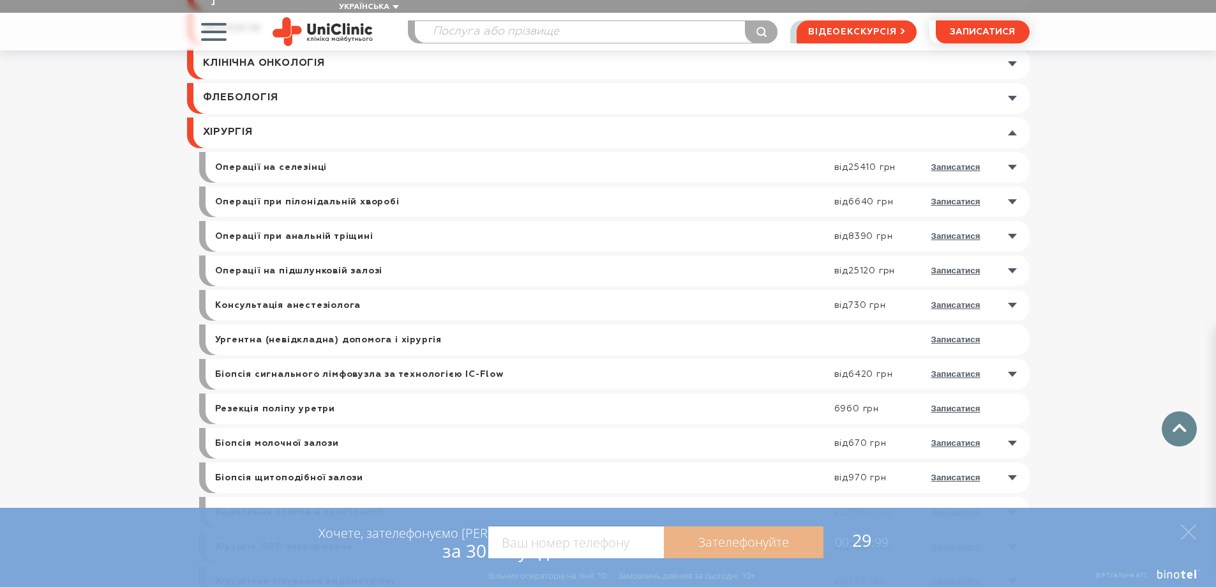
scroll to position [338, 0]
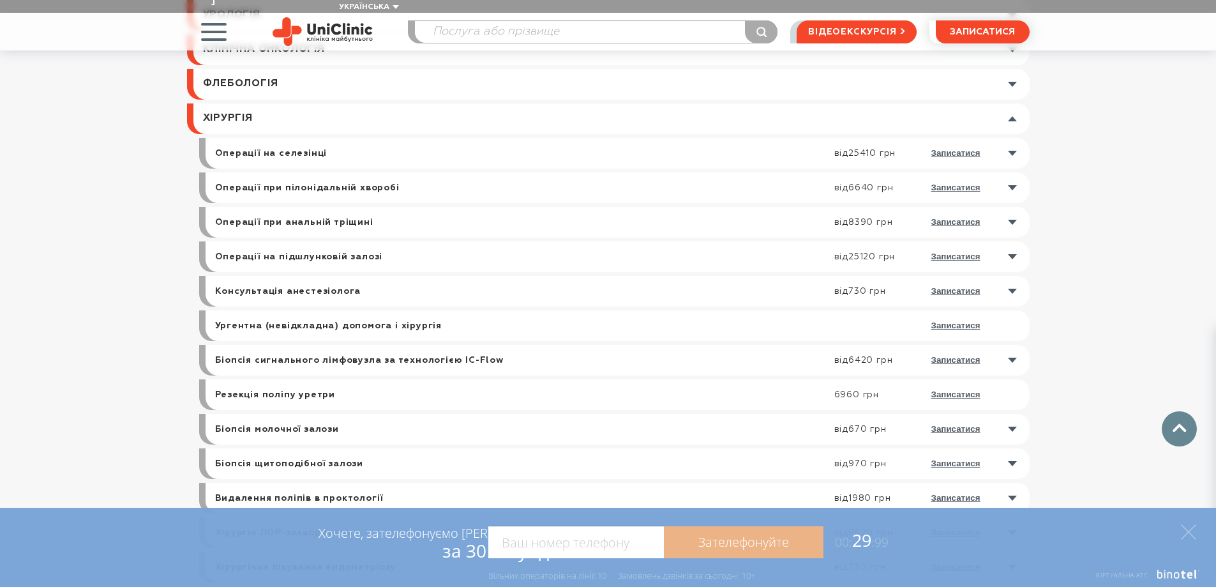
click at [1013, 241] on link at bounding box center [621, 256] width 818 height 31
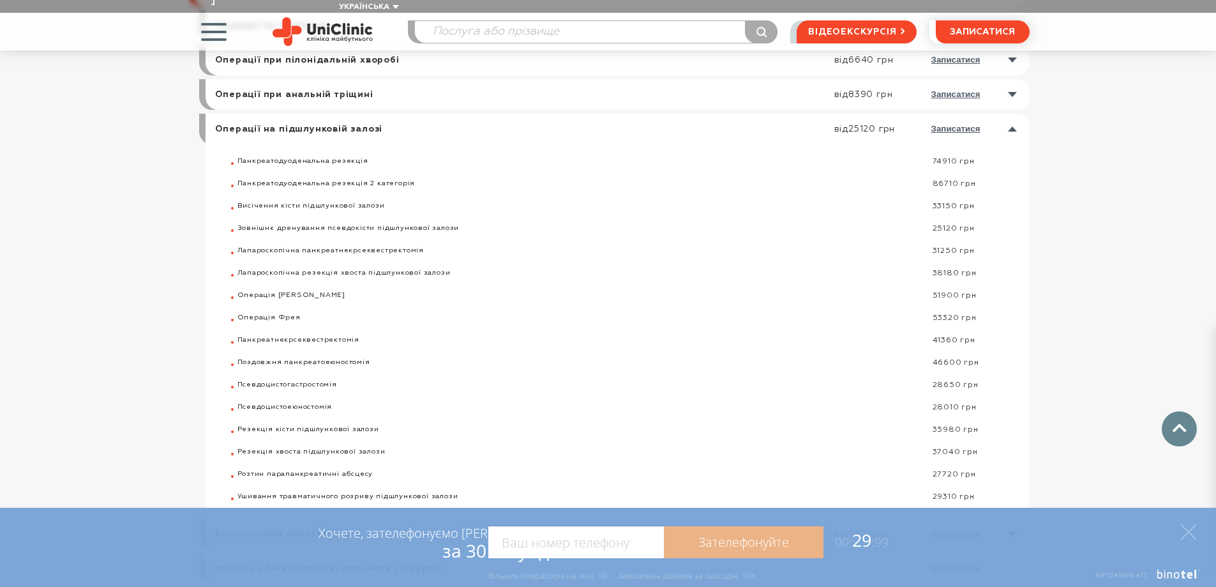
scroll to position [529, 0]
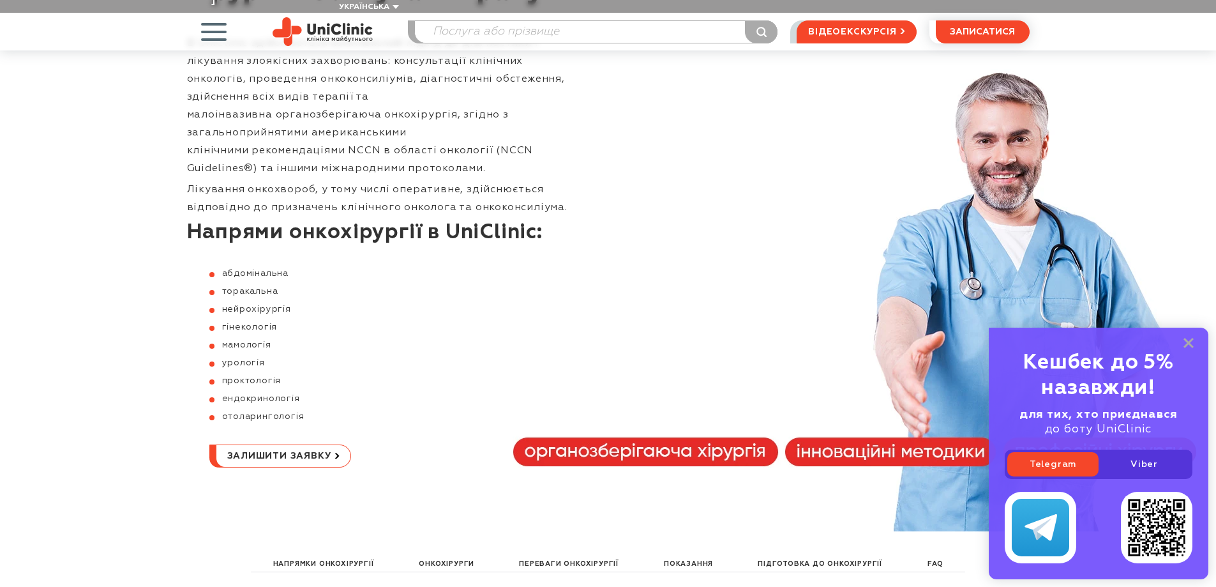
scroll to position [192, 0]
